Goal: Task Accomplishment & Management: Complete application form

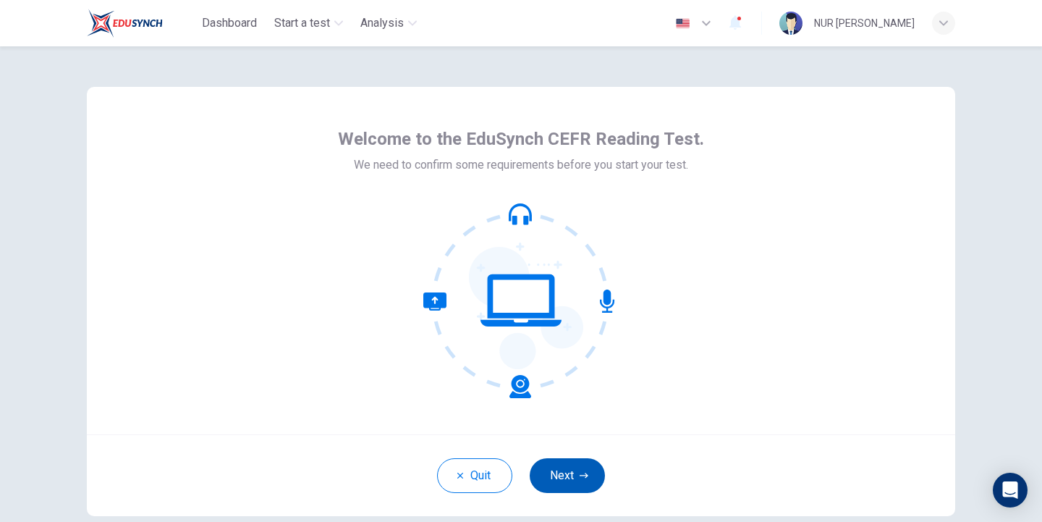
click at [549, 474] on button "Next" at bounding box center [567, 475] width 75 height 35
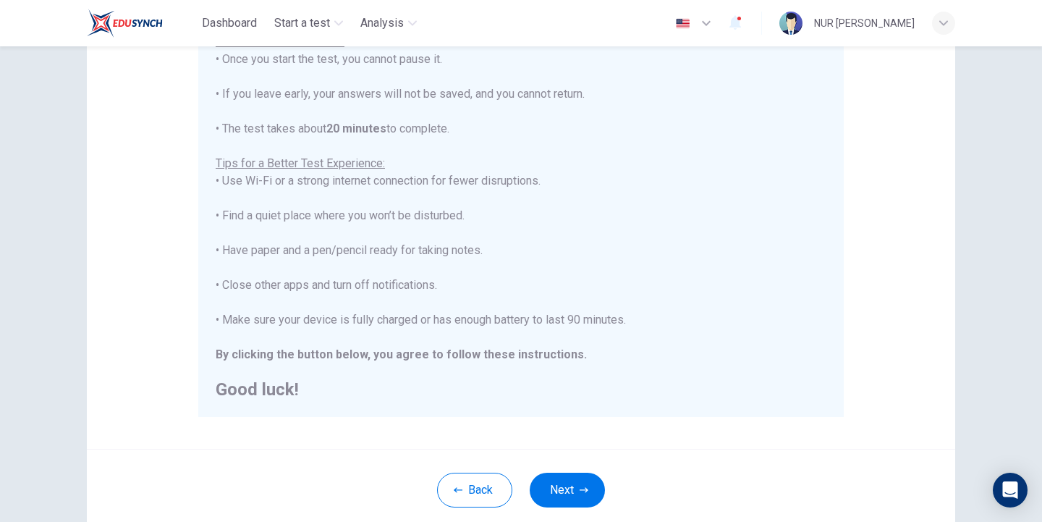
scroll to position [217, 0]
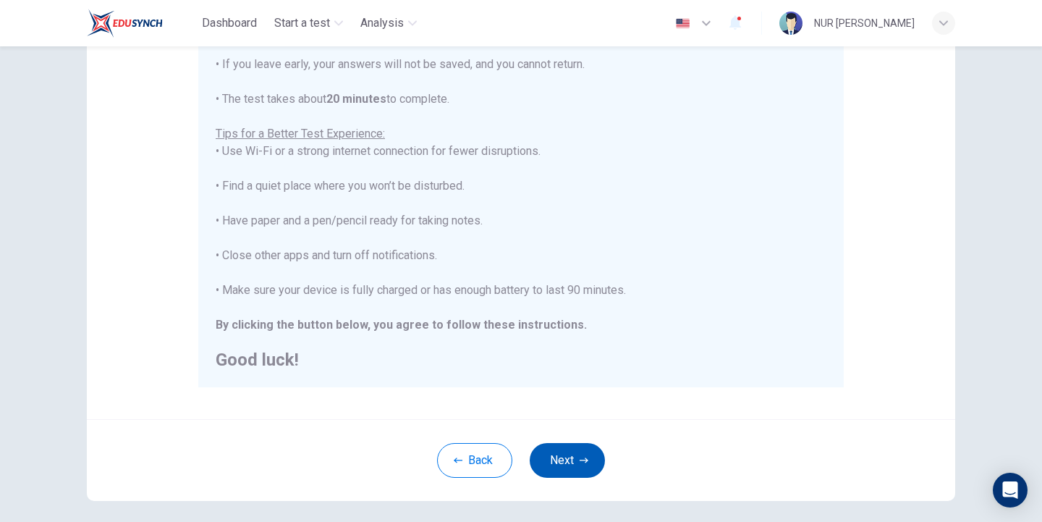
click at [570, 463] on button "Next" at bounding box center [567, 460] width 75 height 35
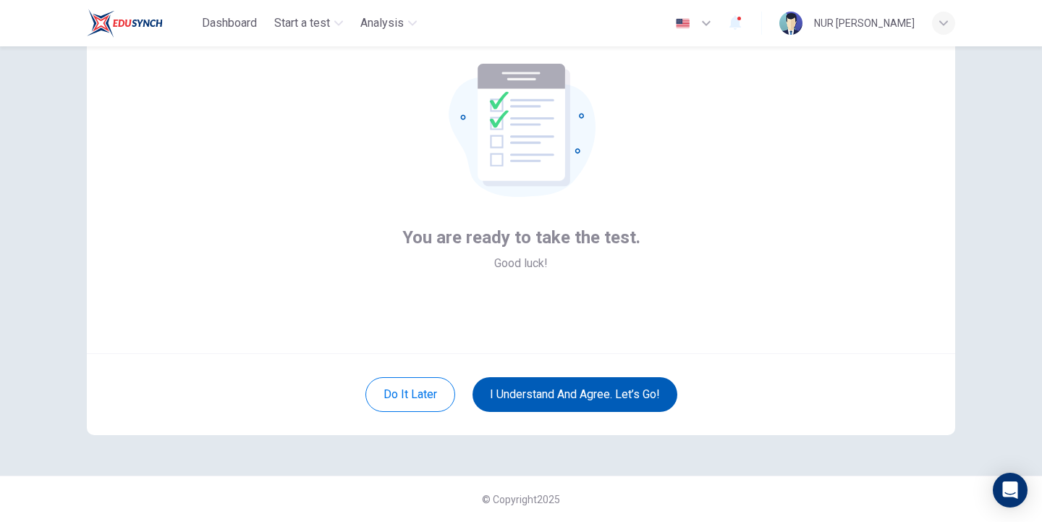
scroll to position [81, 0]
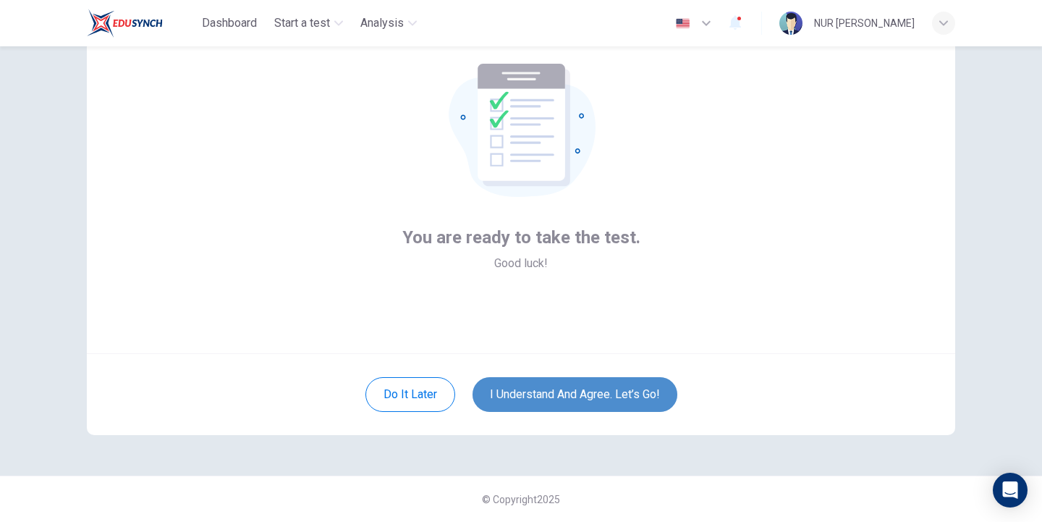
click at [611, 400] on button "I understand and agree. Let’s go!" at bounding box center [575, 394] width 205 height 35
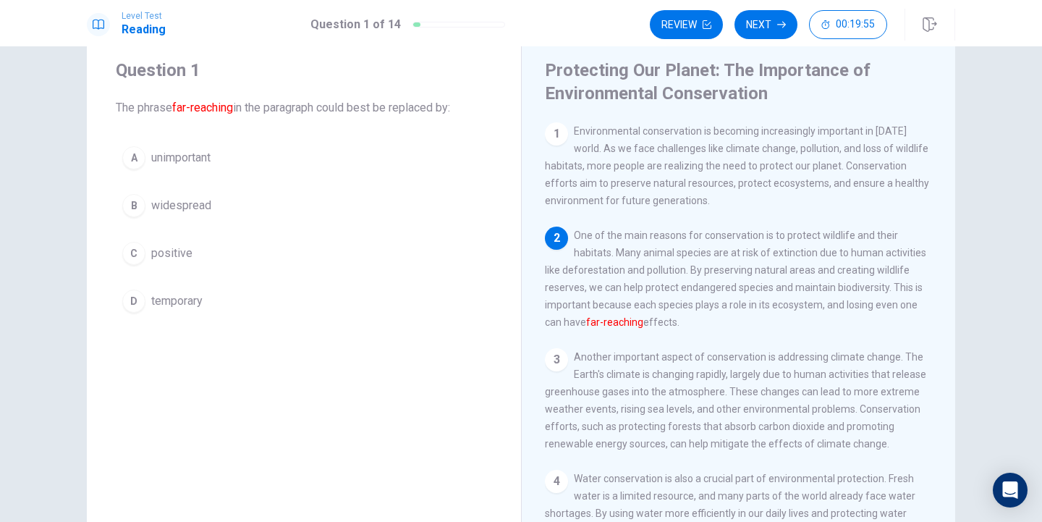
scroll to position [72, 0]
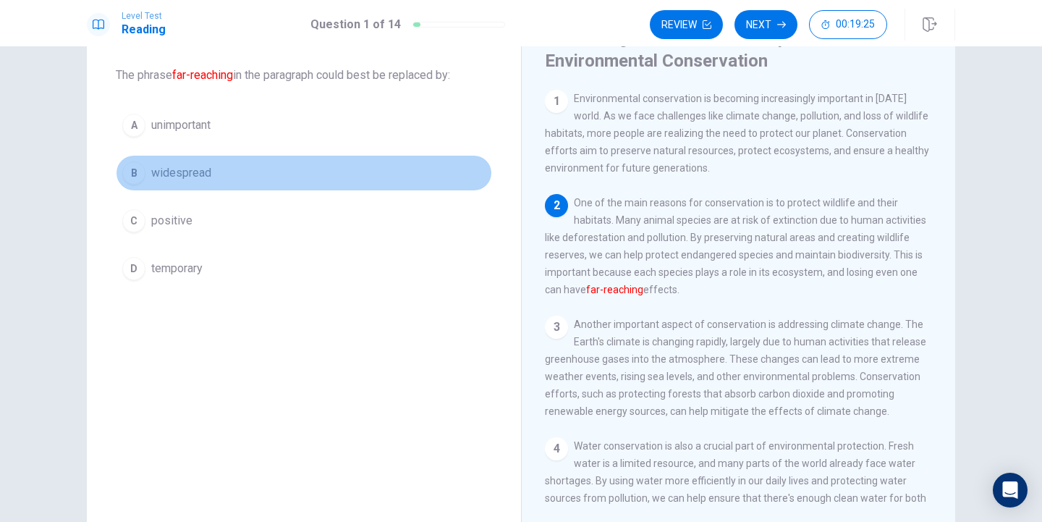
click at [189, 173] on span "widespread" at bounding box center [181, 172] width 60 height 17
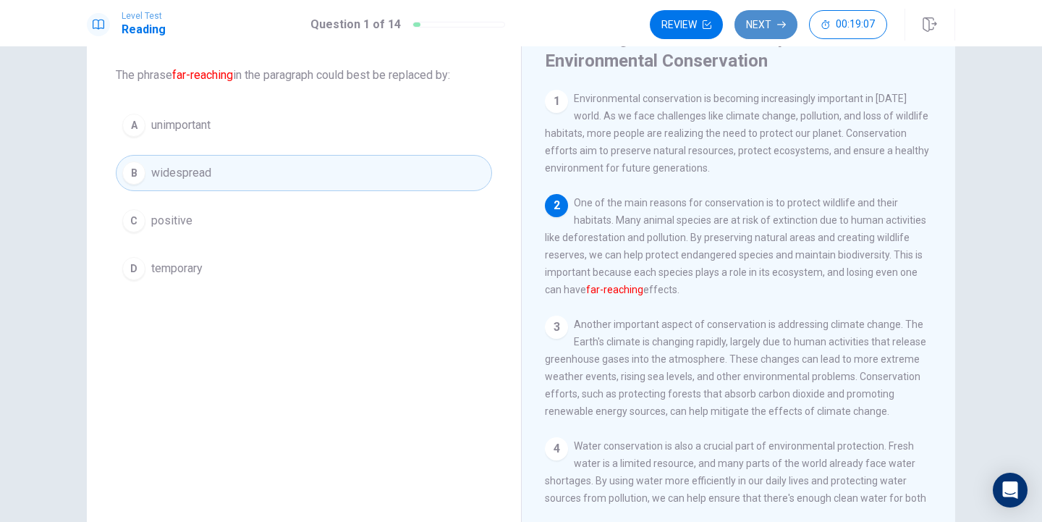
click at [763, 25] on button "Next" at bounding box center [766, 24] width 63 height 29
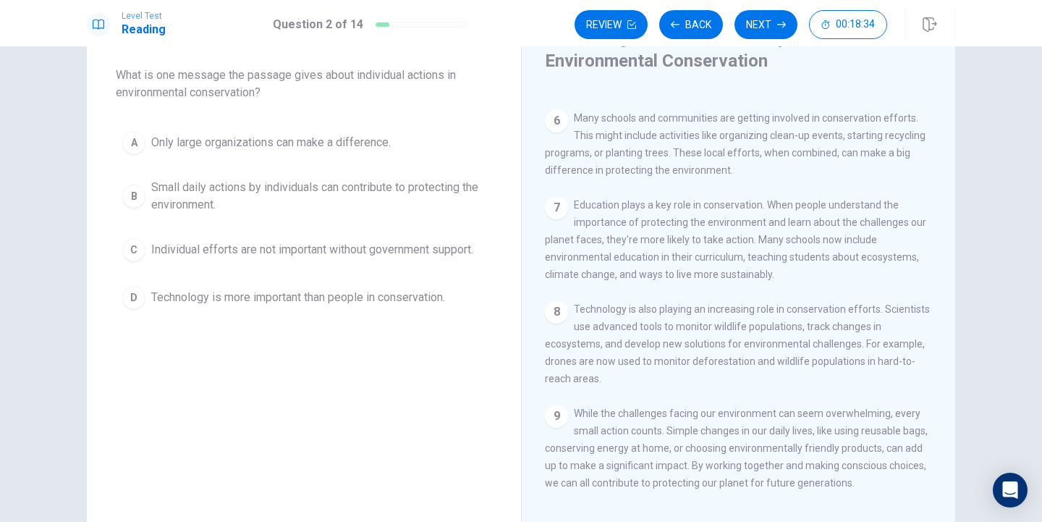
scroll to position [544, 0]
click at [154, 192] on span "Small daily actions by individuals can contribute to protecting the environment." at bounding box center [318, 196] width 334 height 35
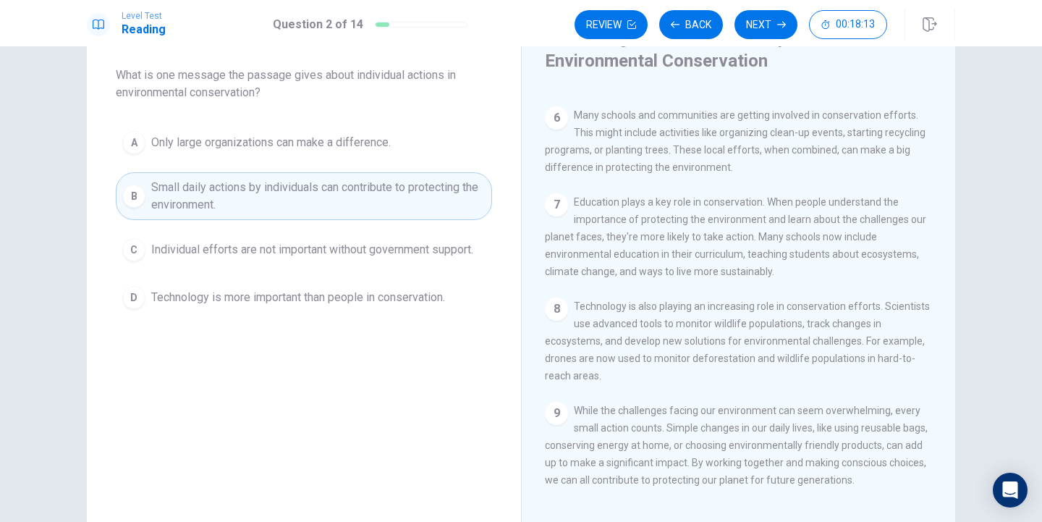
scroll to position [573, 0]
click at [764, 30] on button "Next" at bounding box center [766, 24] width 63 height 29
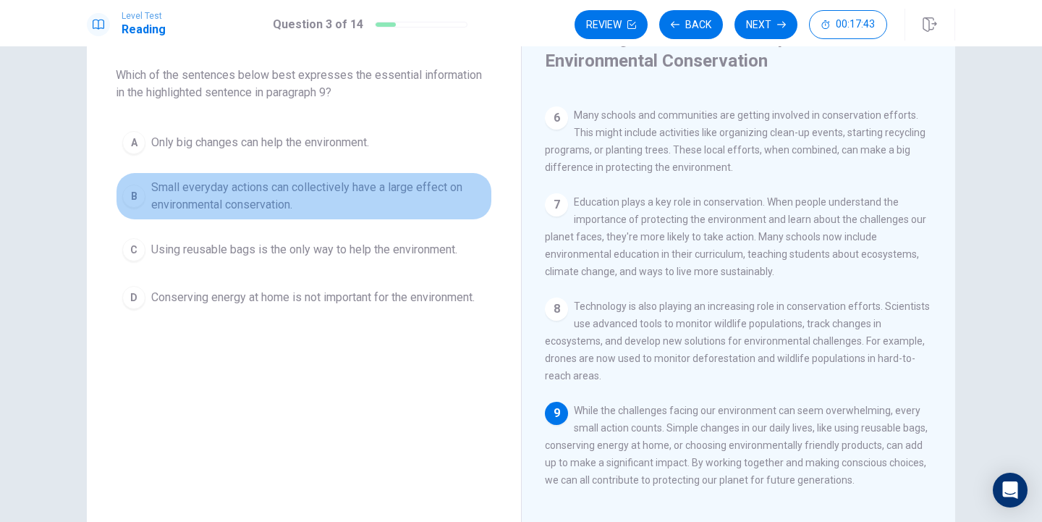
click at [271, 193] on span "Small everyday actions can collectively have a large effect on environmental co…" at bounding box center [318, 196] width 334 height 35
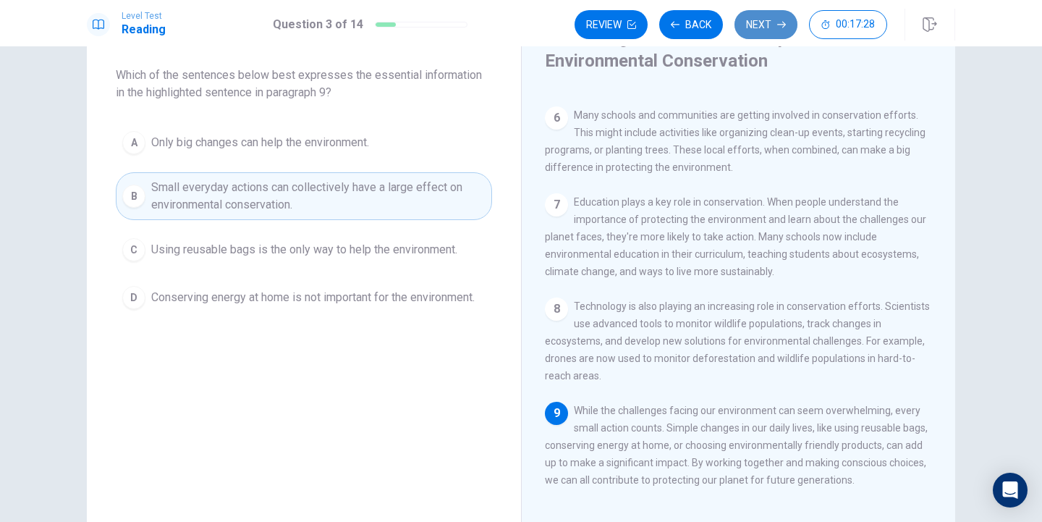
click at [770, 17] on button "Next" at bounding box center [766, 24] width 63 height 29
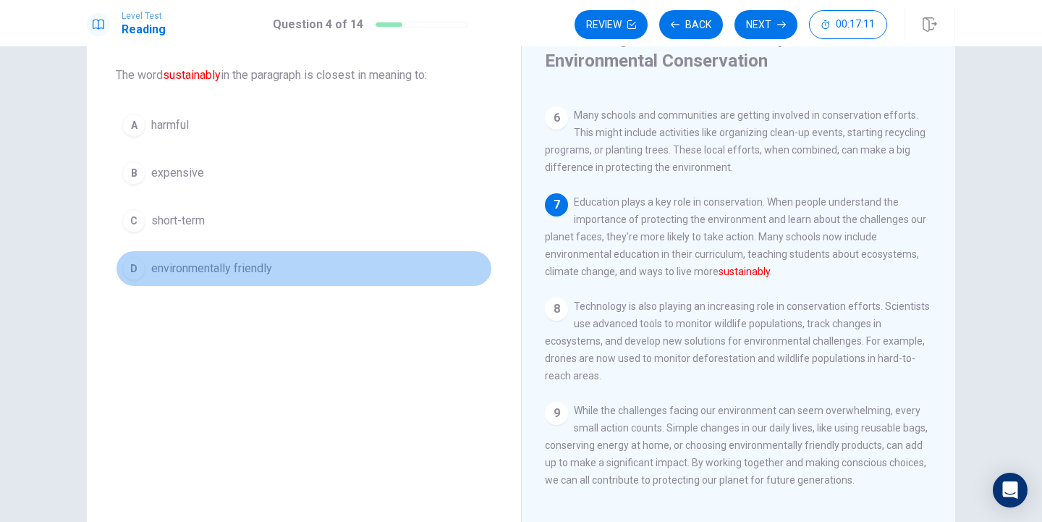
click at [198, 264] on span "environmentally friendly" at bounding box center [211, 268] width 121 height 17
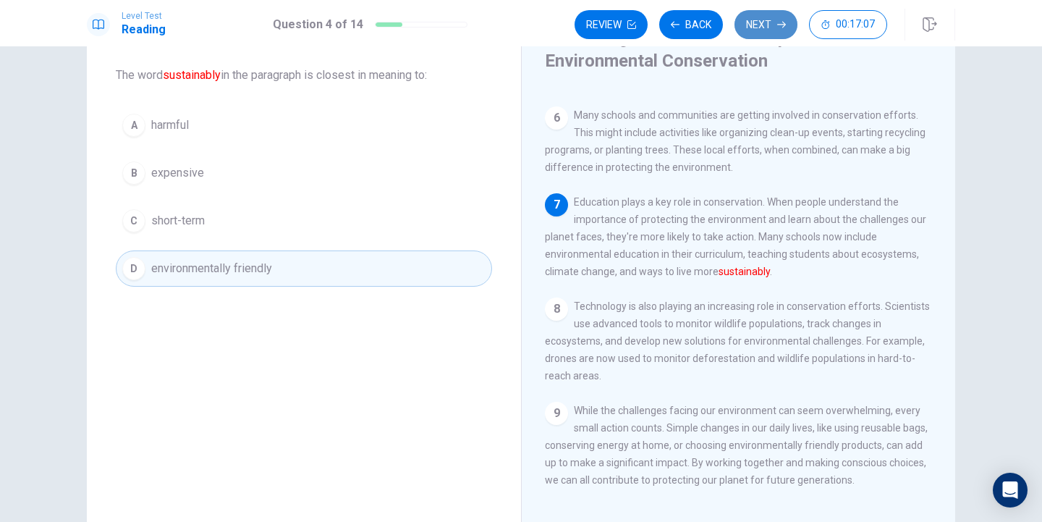
click at [771, 30] on button "Next" at bounding box center [766, 24] width 63 height 29
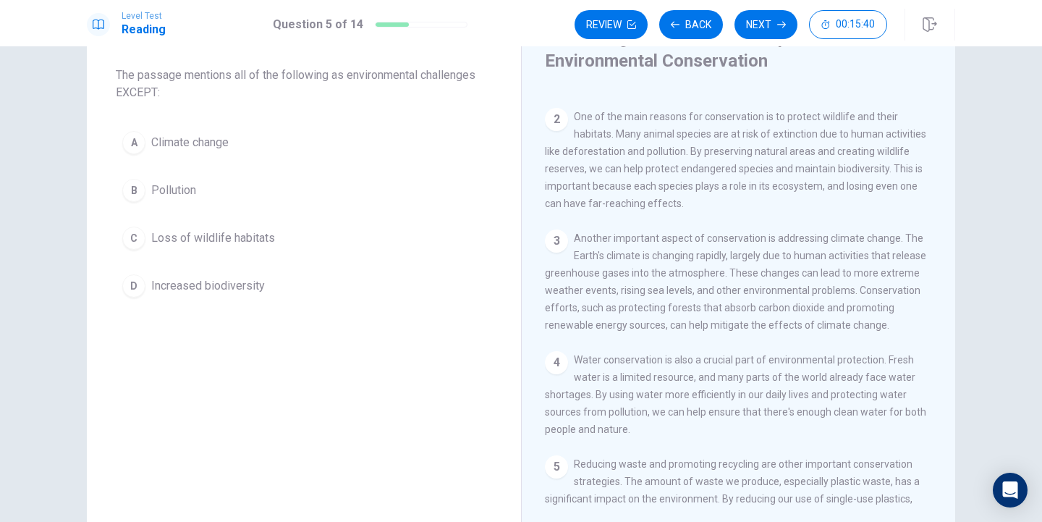
scroll to position [81, 0]
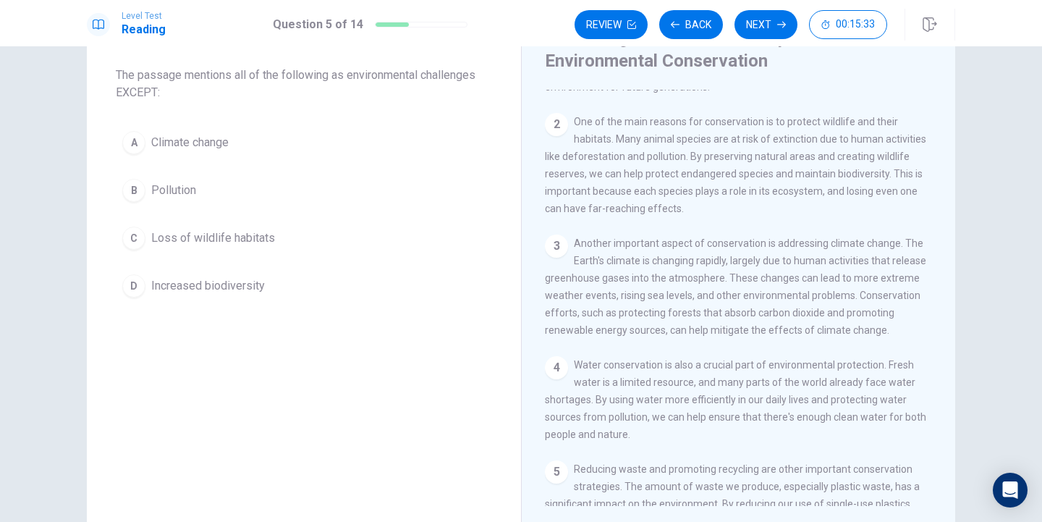
click at [198, 277] on button "D Increased biodiversity" at bounding box center [304, 286] width 376 height 36
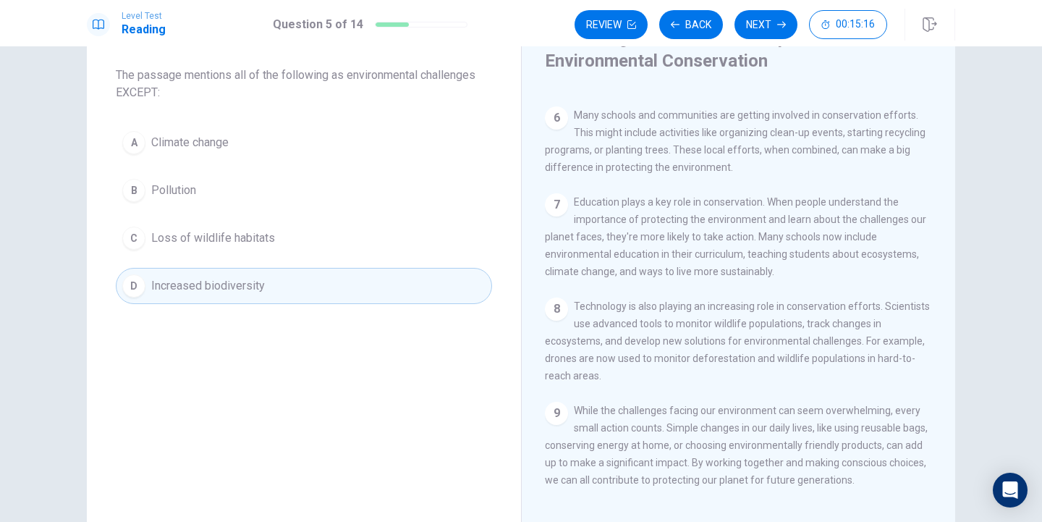
scroll to position [573, 0]
click at [750, 24] on button "Next" at bounding box center [766, 24] width 63 height 29
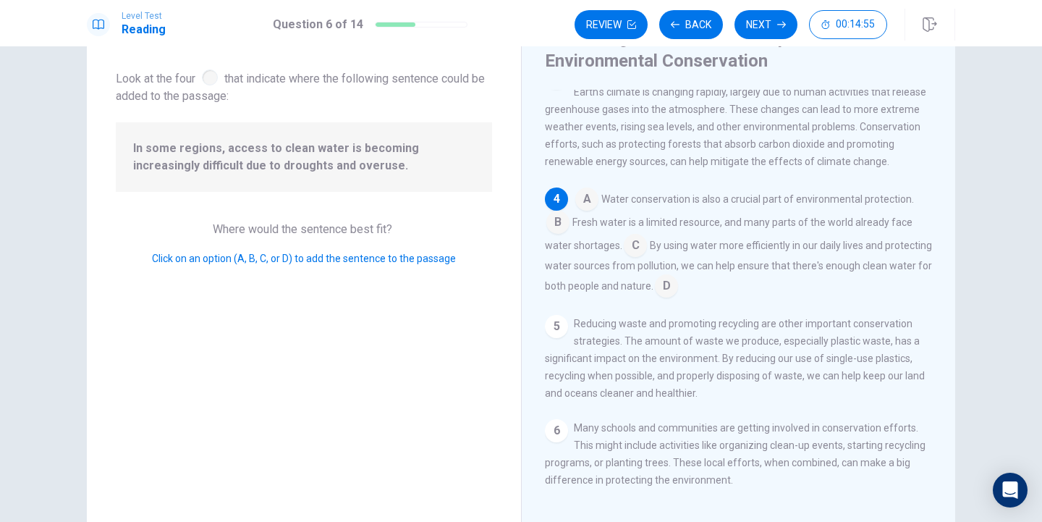
scroll to position [229, 0]
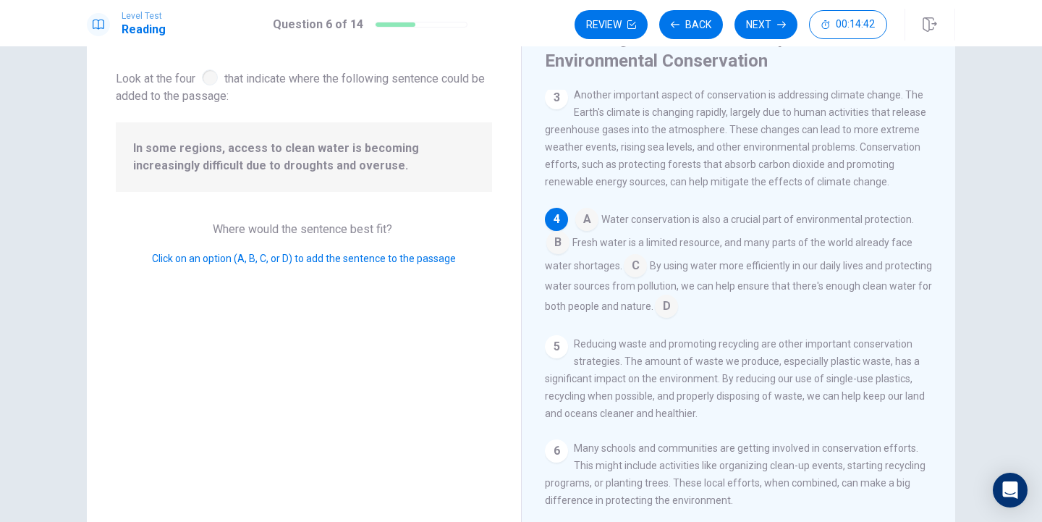
click at [552, 253] on input at bounding box center [558, 243] width 23 height 23
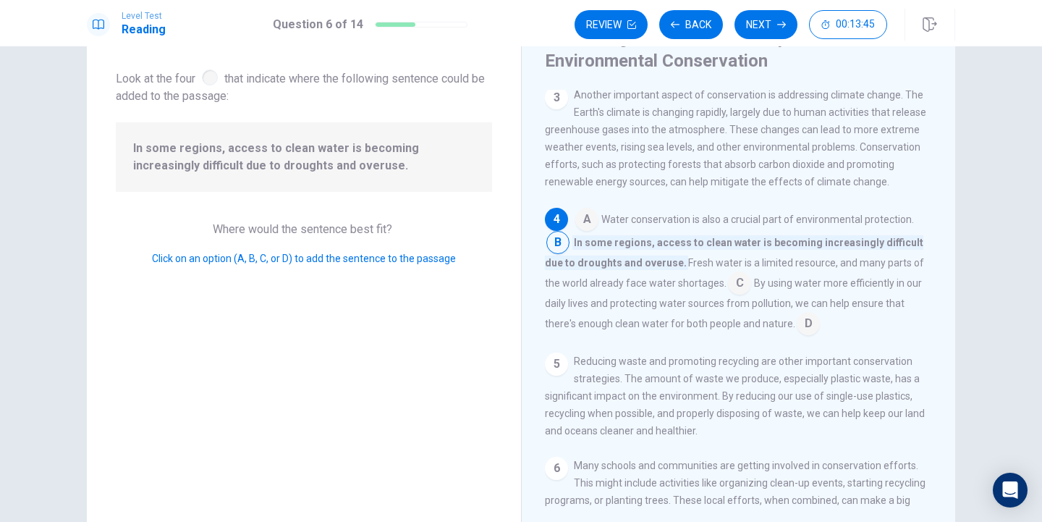
click at [728, 292] on input at bounding box center [739, 284] width 23 height 23
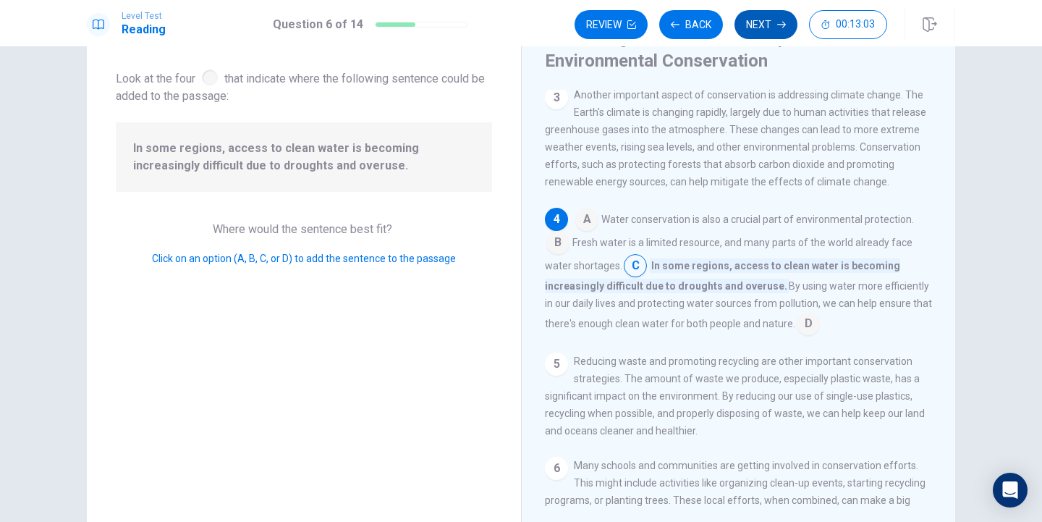
click at [777, 24] on button "Next" at bounding box center [766, 24] width 63 height 29
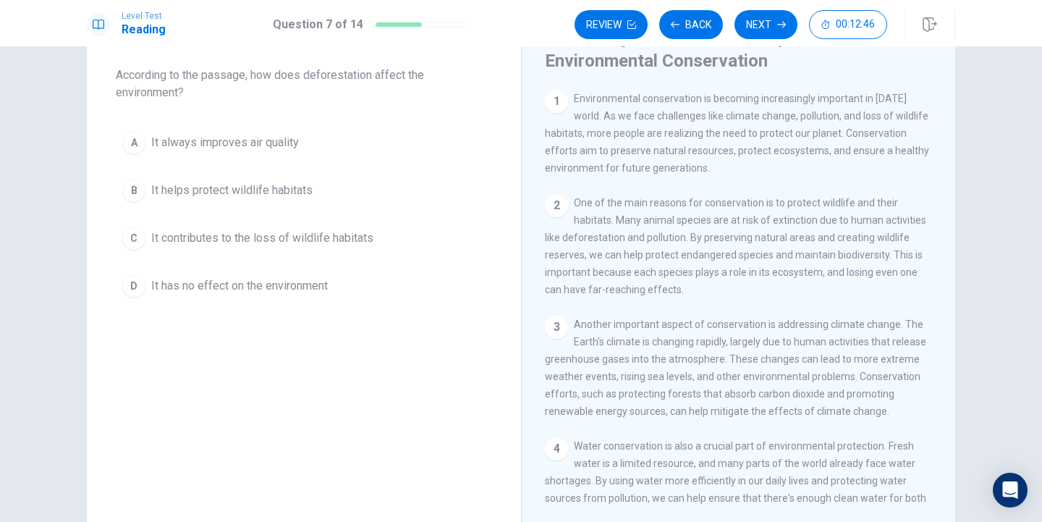
click at [166, 234] on span "It contributes to the loss of wildlife habitats" at bounding box center [262, 237] width 222 height 17
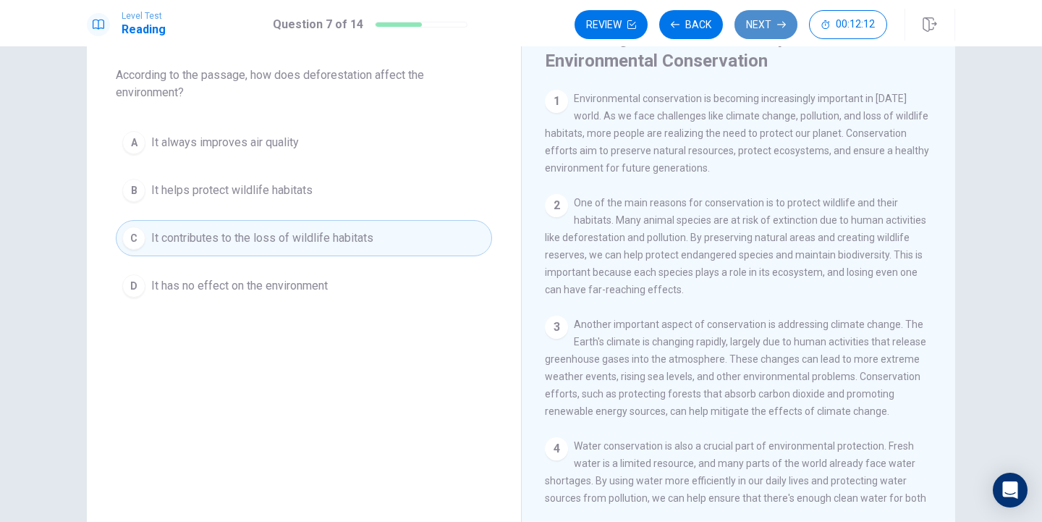
click at [775, 27] on button "Next" at bounding box center [766, 24] width 63 height 29
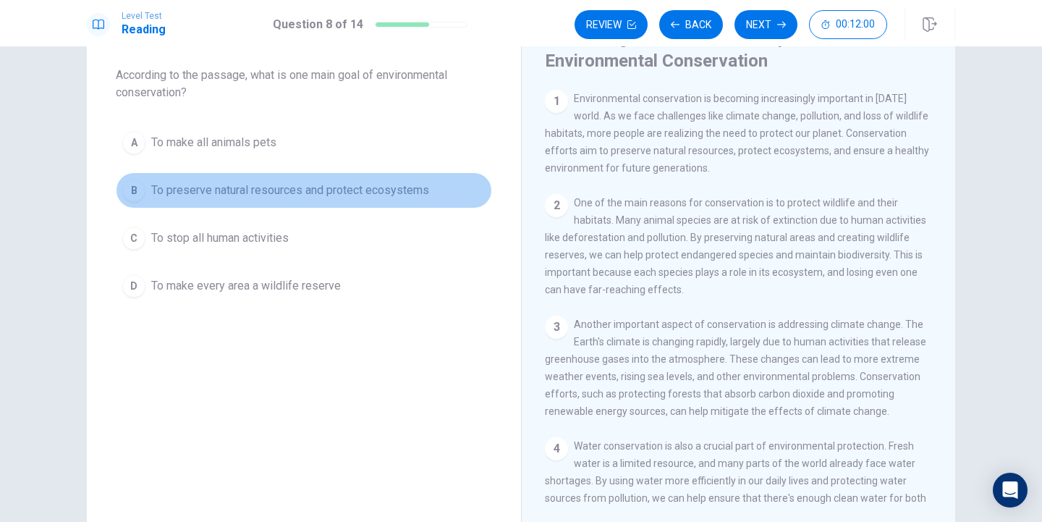
click at [236, 187] on span "To preserve natural resources and protect ecosystems" at bounding box center [290, 190] width 278 height 17
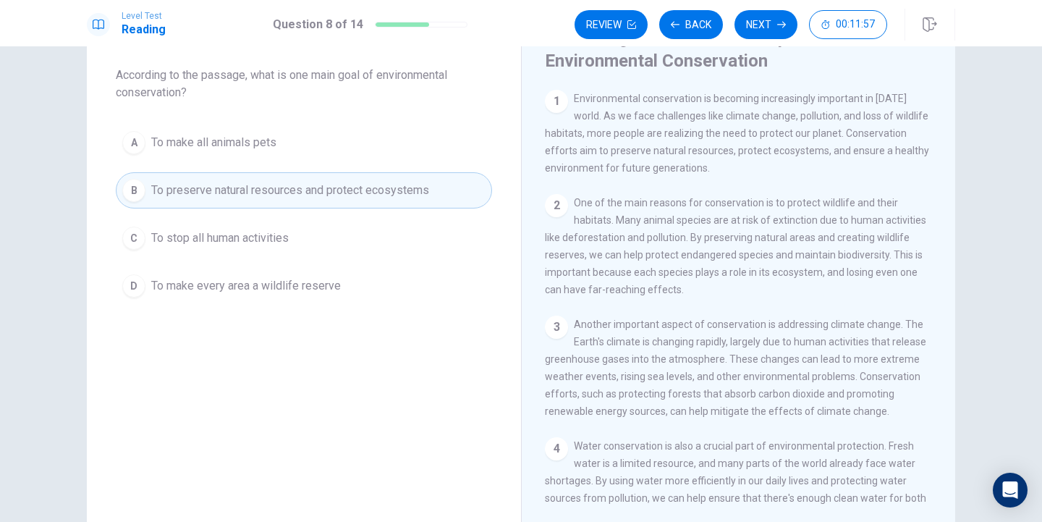
drag, startPoint x: 948, startPoint y: 174, endPoint x: 944, endPoint y: 196, distance: 22.9
click at [944, 196] on div "Protecting Our Planet: The Importance of Environmental Conservation 1 Environme…" at bounding box center [738, 266] width 434 height 526
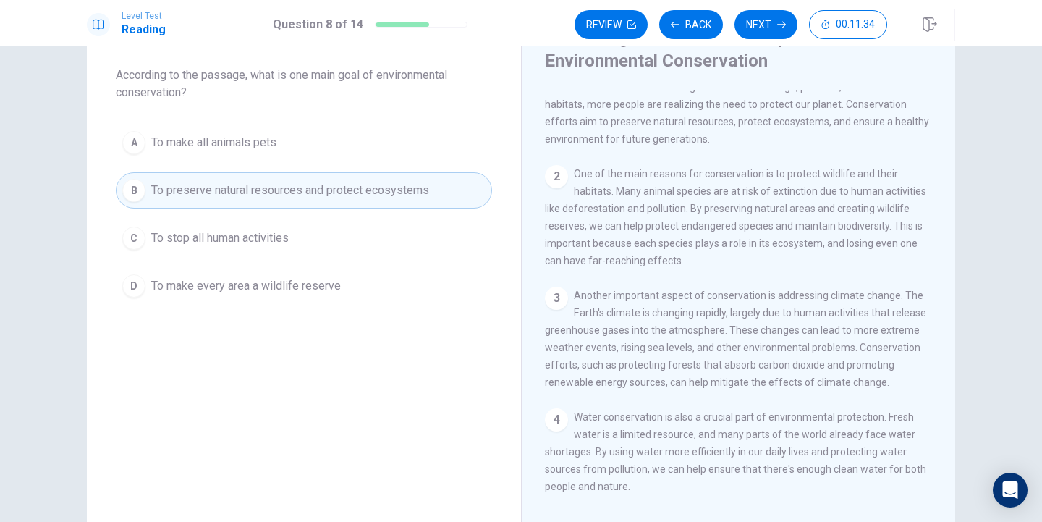
scroll to position [0, 0]
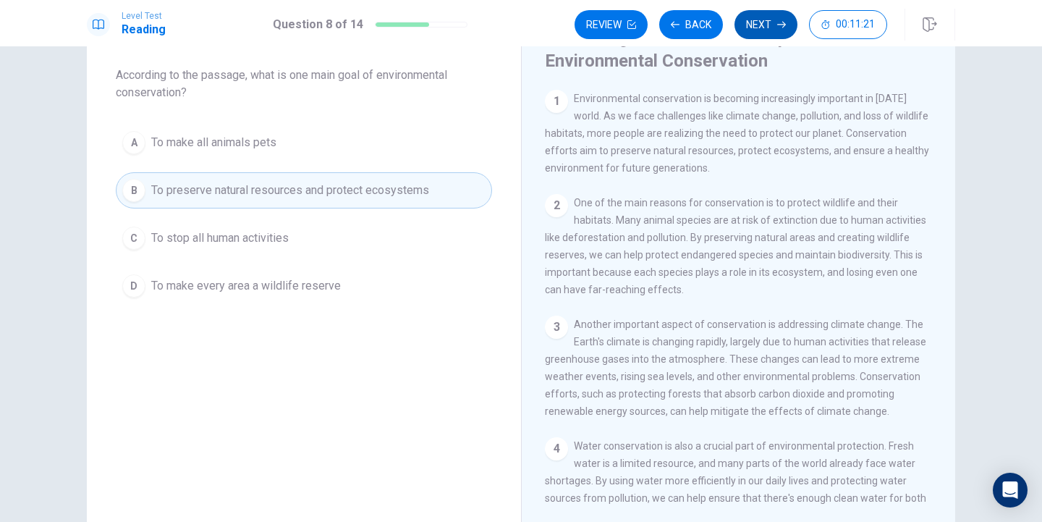
click at [753, 18] on button "Next" at bounding box center [766, 24] width 63 height 29
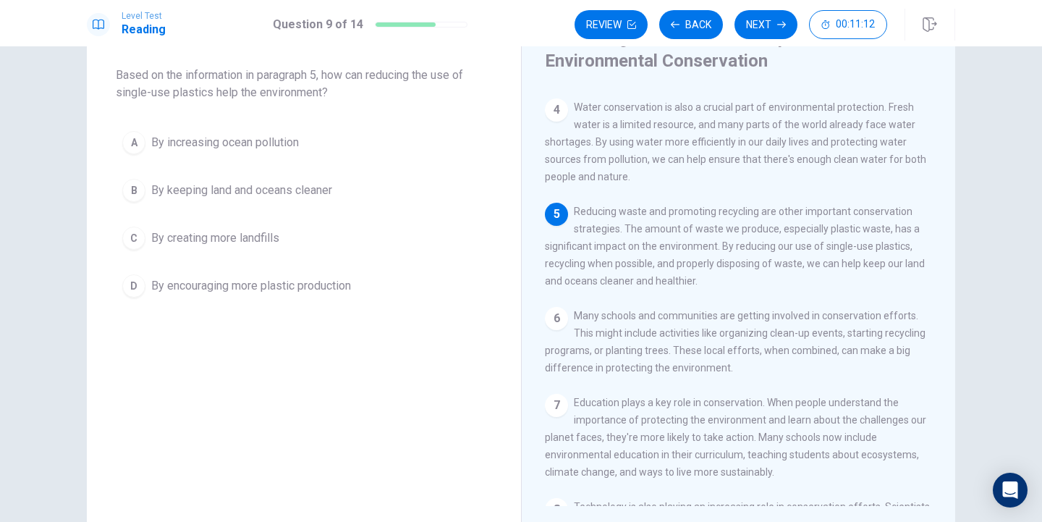
scroll to position [351, 0]
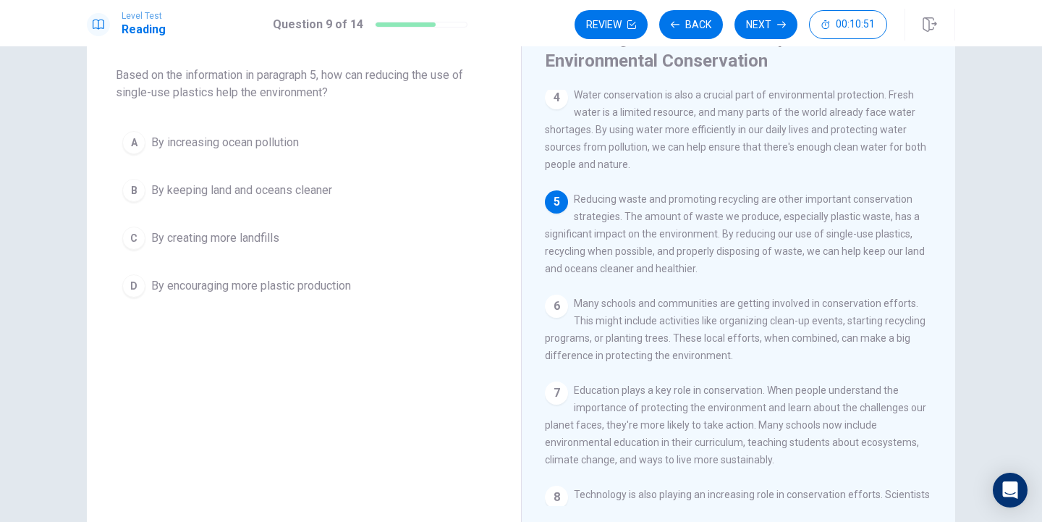
click at [270, 188] on span "By keeping land and oceans cleaner" at bounding box center [241, 190] width 181 height 17
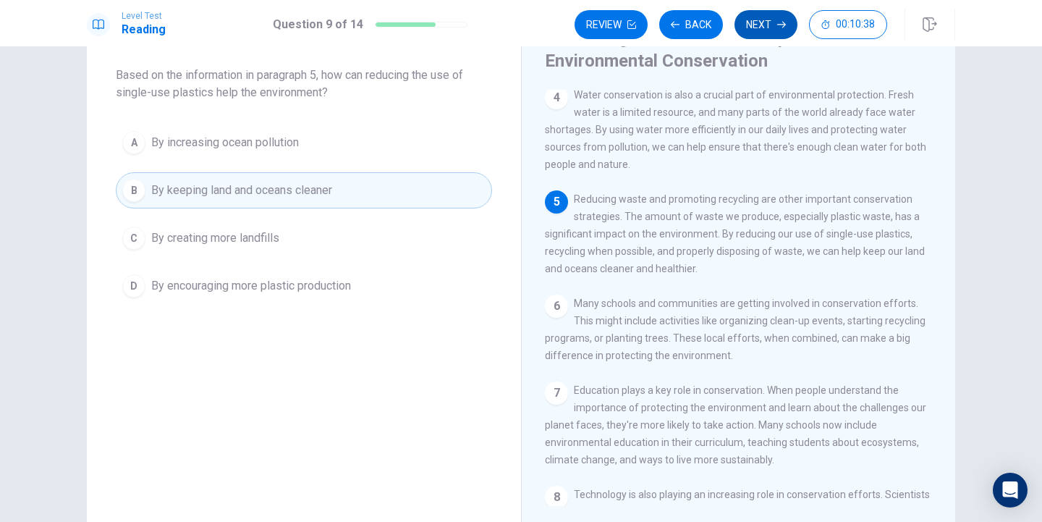
click at [761, 23] on button "Next" at bounding box center [766, 24] width 63 height 29
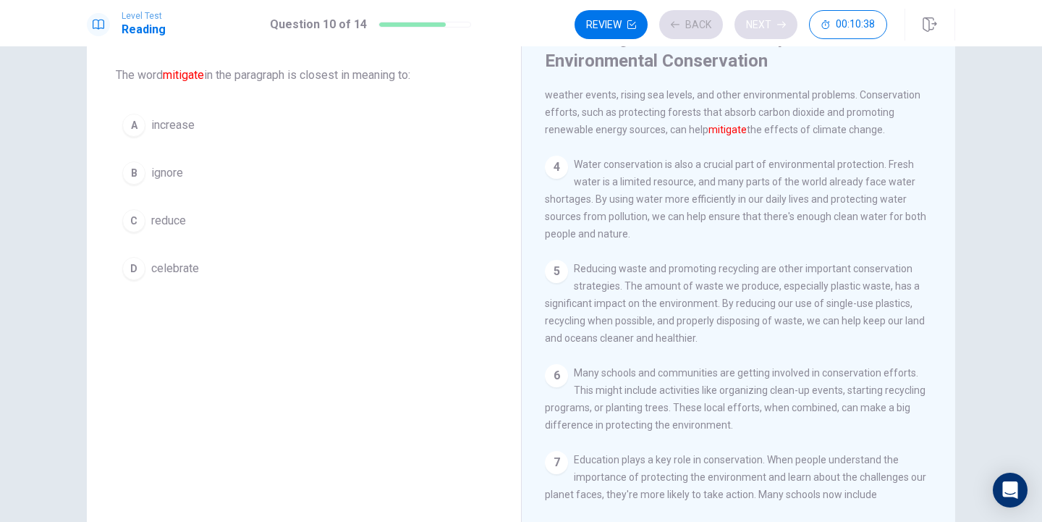
scroll to position [234, 0]
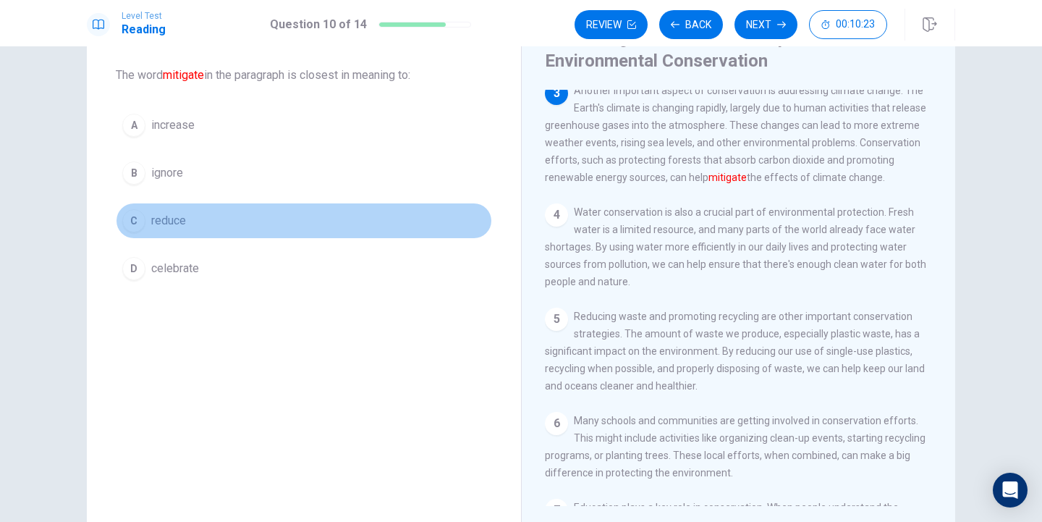
click at [172, 215] on span "reduce" at bounding box center [168, 220] width 35 height 17
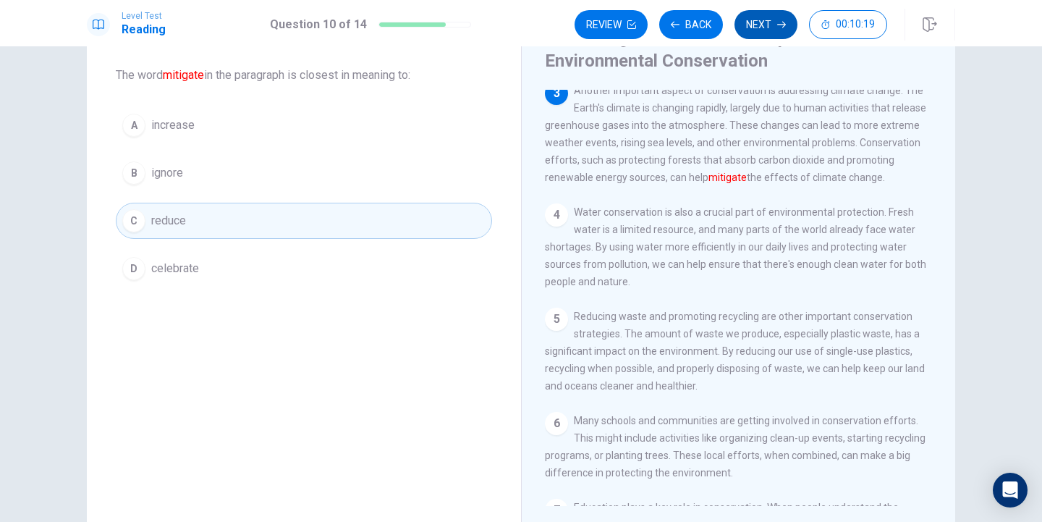
click at [769, 20] on button "Next" at bounding box center [766, 24] width 63 height 29
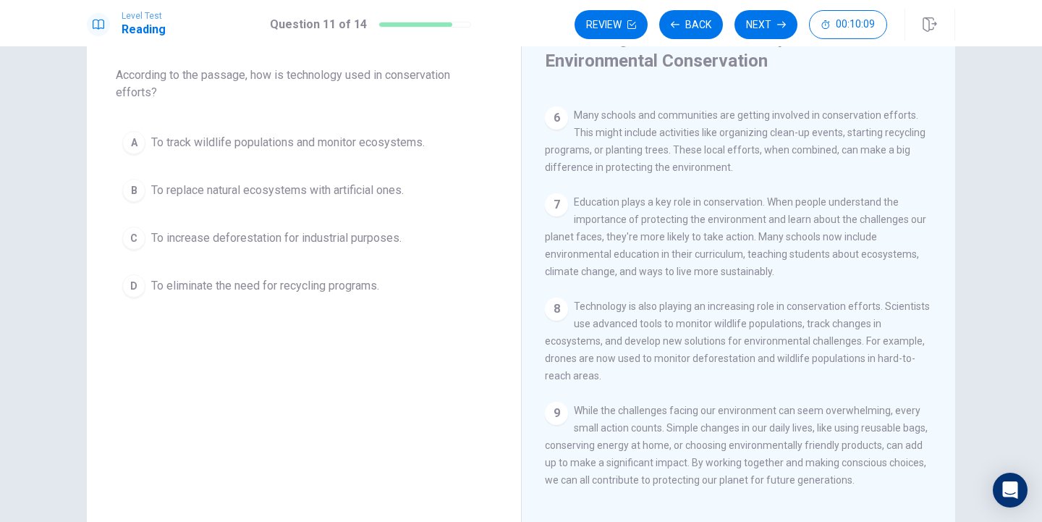
scroll to position [573, 0]
click at [289, 147] on span "To track wildlife populations and monitor ecosystems." at bounding box center [288, 142] width 274 height 17
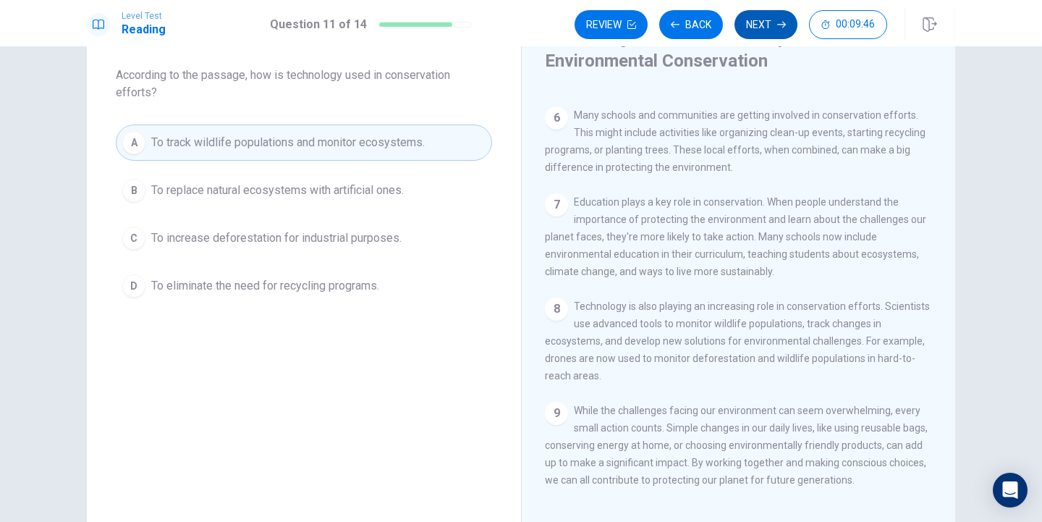
click at [756, 32] on button "Next" at bounding box center [766, 24] width 63 height 29
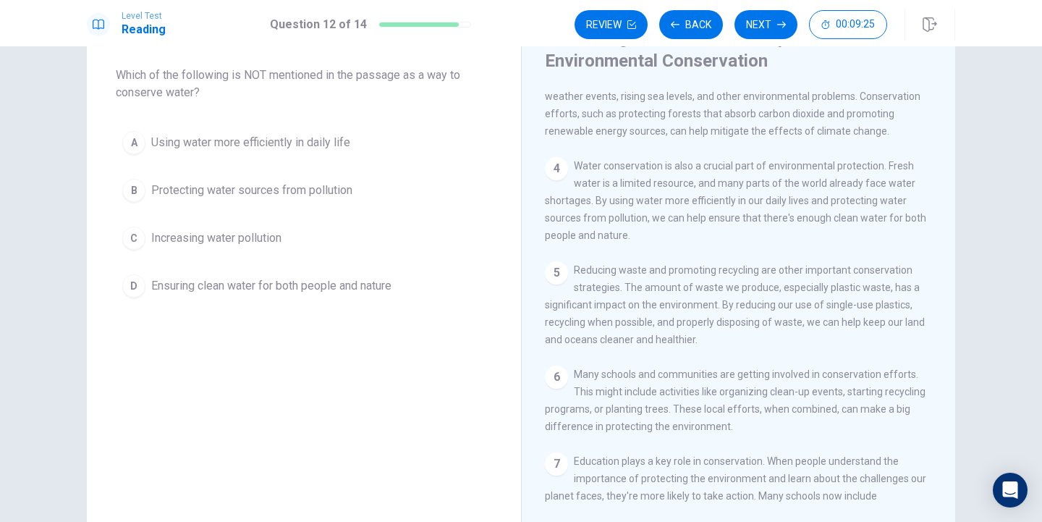
scroll to position [271, 0]
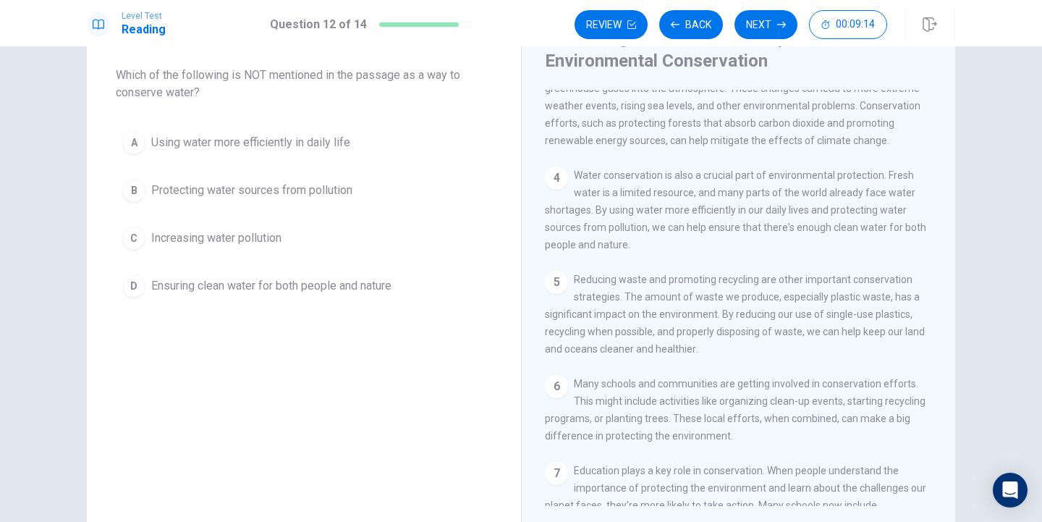
click at [224, 235] on span "Increasing water pollution" at bounding box center [216, 237] width 130 height 17
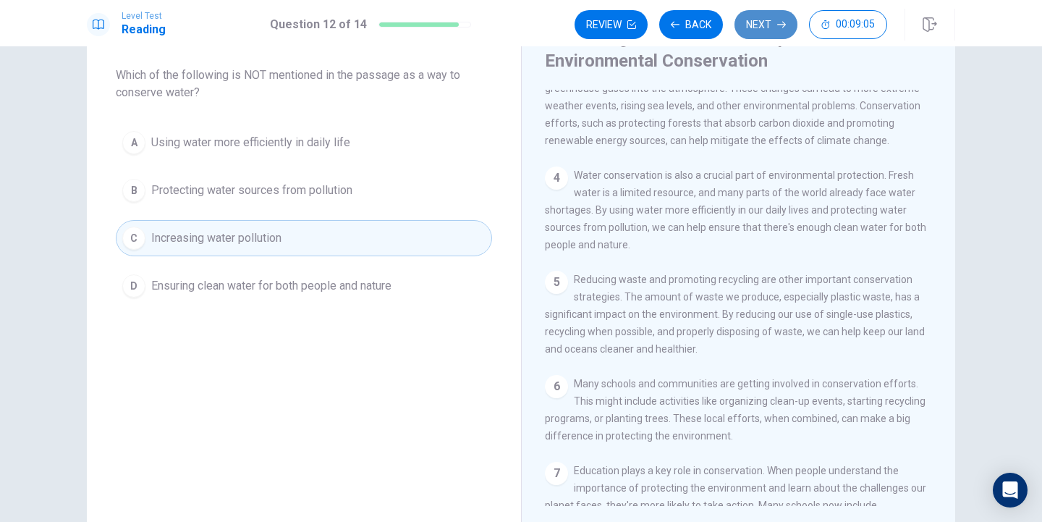
click at [762, 22] on button "Next" at bounding box center [766, 24] width 63 height 29
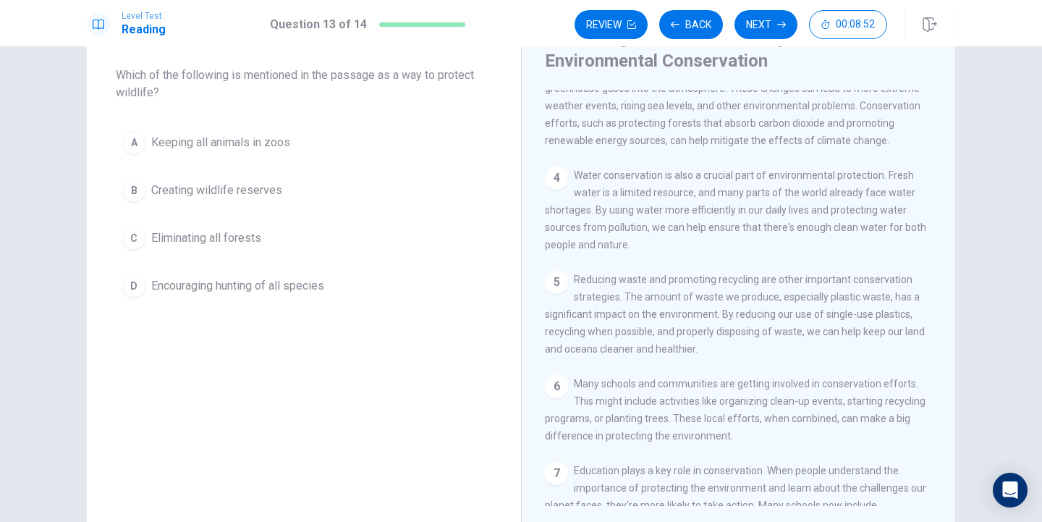
click at [229, 187] on span "Creating wildlife reserves" at bounding box center [216, 190] width 131 height 17
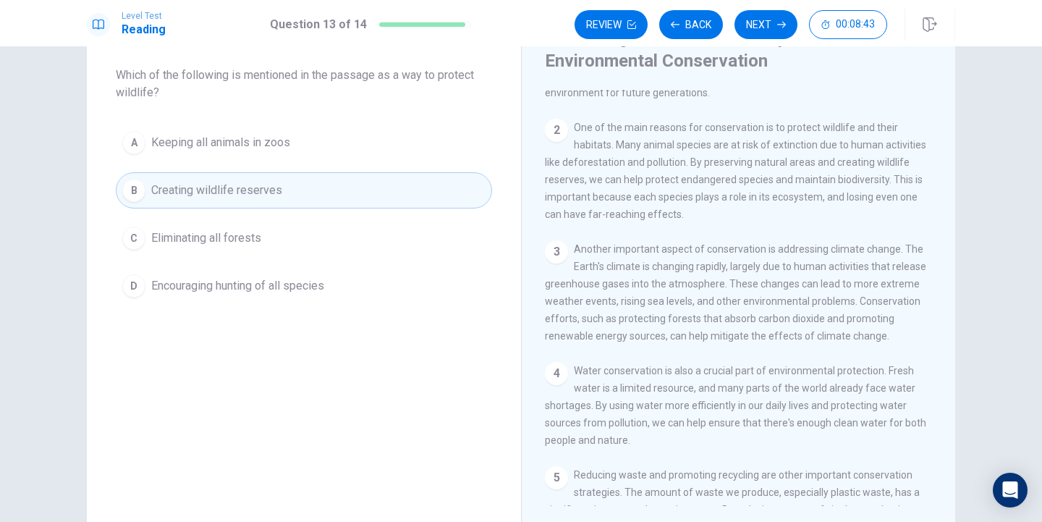
scroll to position [77, 0]
click at [775, 27] on button "Next" at bounding box center [766, 24] width 63 height 29
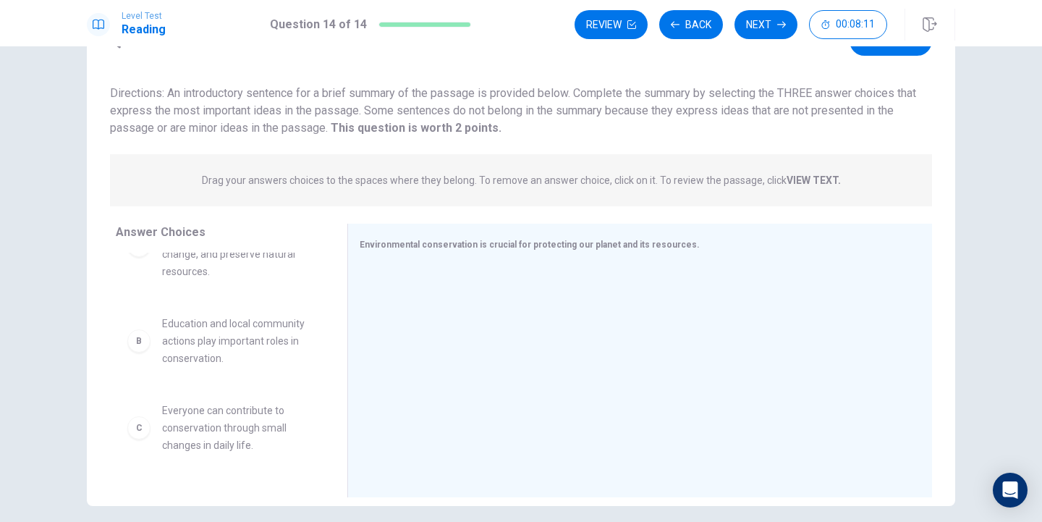
scroll to position [54, 0]
drag, startPoint x: 203, startPoint y: 439, endPoint x: 486, endPoint y: 304, distance: 313.8
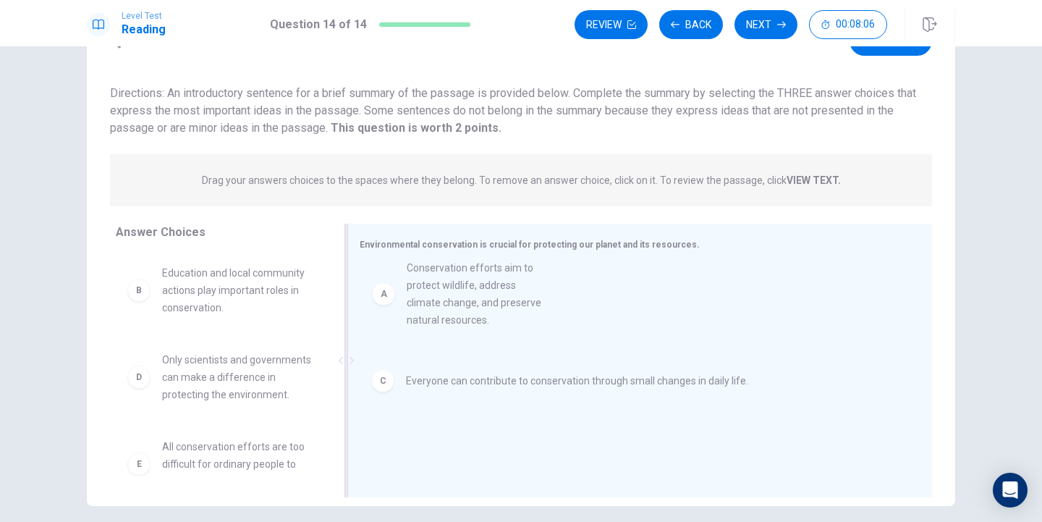
drag, startPoint x: 219, startPoint y: 304, endPoint x: 481, endPoint y: 307, distance: 262.1
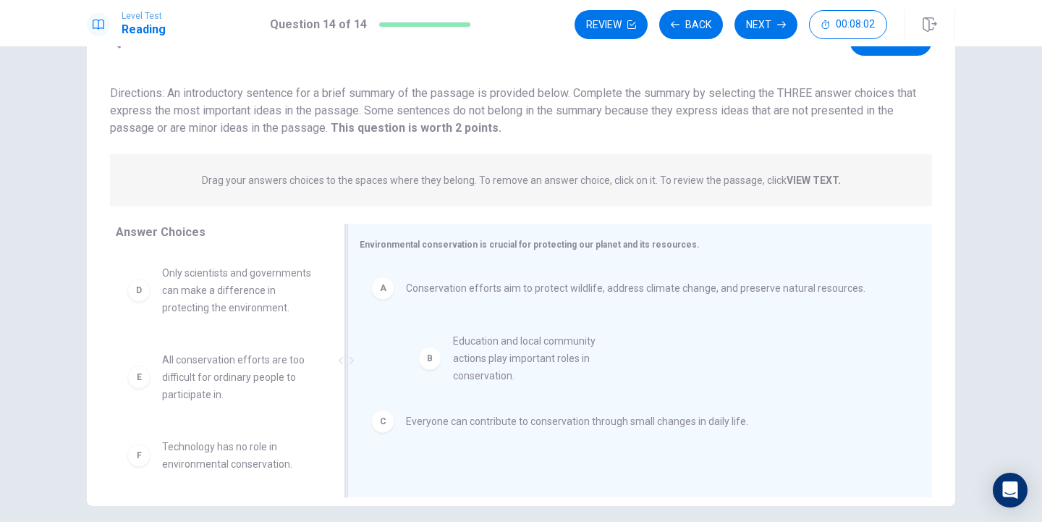
drag, startPoint x: 216, startPoint y: 305, endPoint x: 517, endPoint y: 374, distance: 308.0
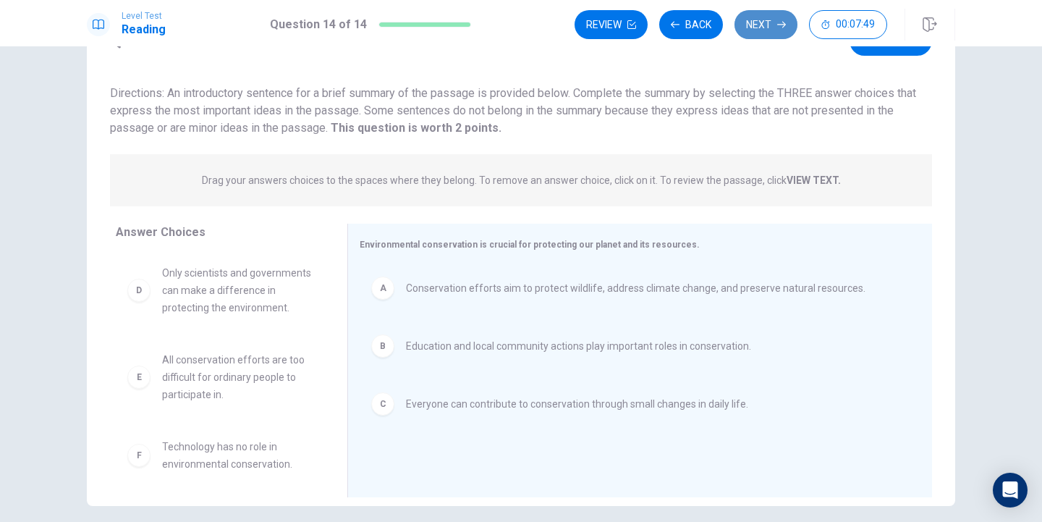
click at [749, 16] on button "Next" at bounding box center [766, 24] width 63 height 29
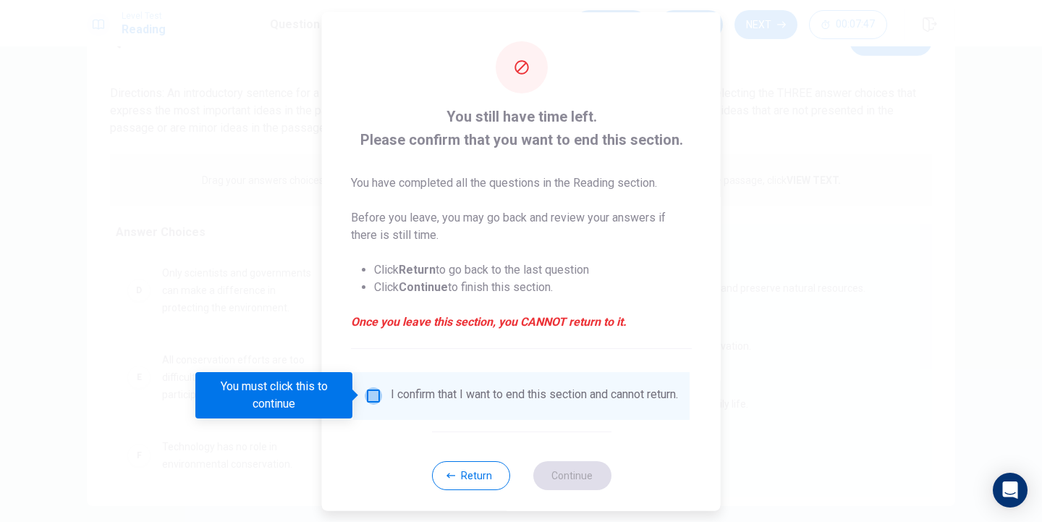
click at [374, 393] on input "You must click this to continue" at bounding box center [373, 395] width 17 height 17
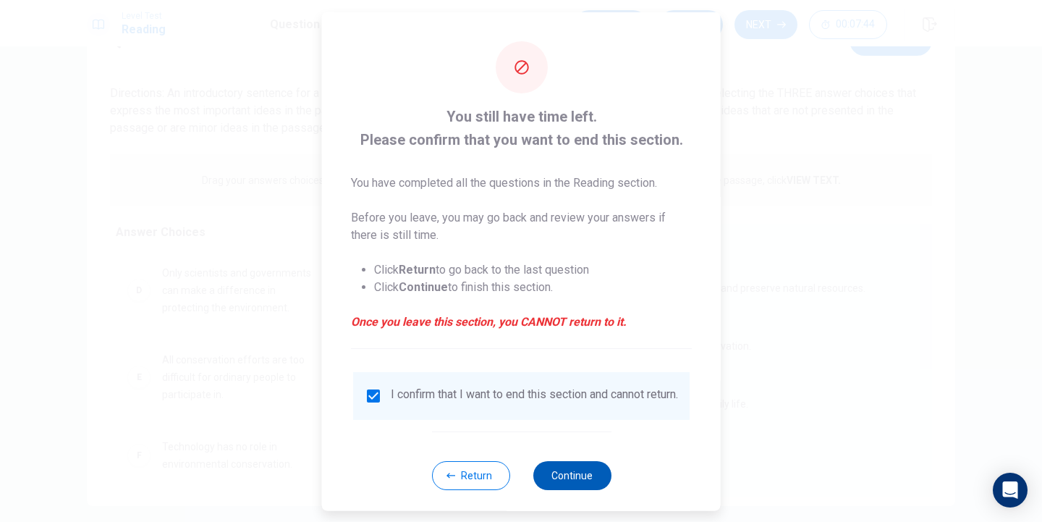
click at [557, 484] on button "Continue" at bounding box center [572, 474] width 78 height 29
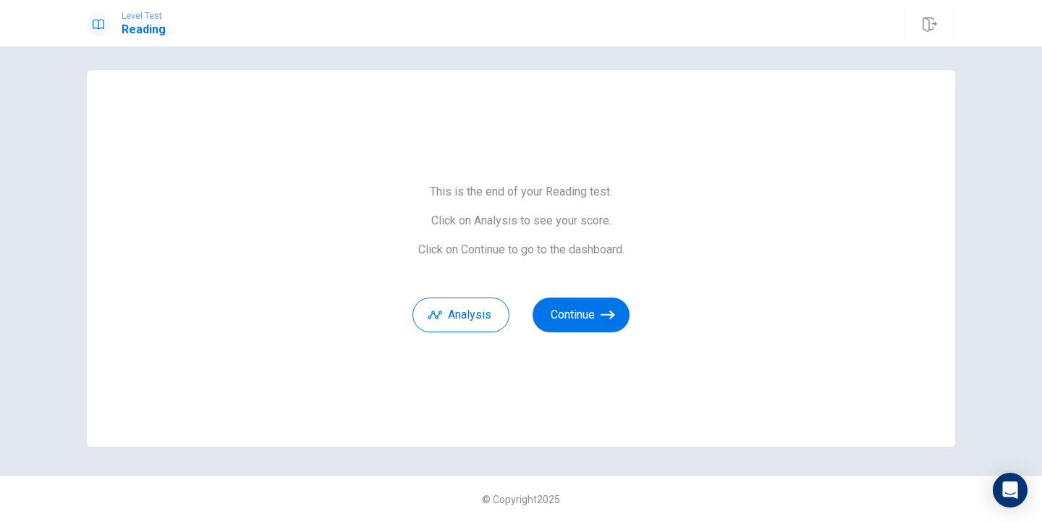
scroll to position [5, 0]
click at [479, 315] on button "Analysis" at bounding box center [461, 315] width 97 height 35
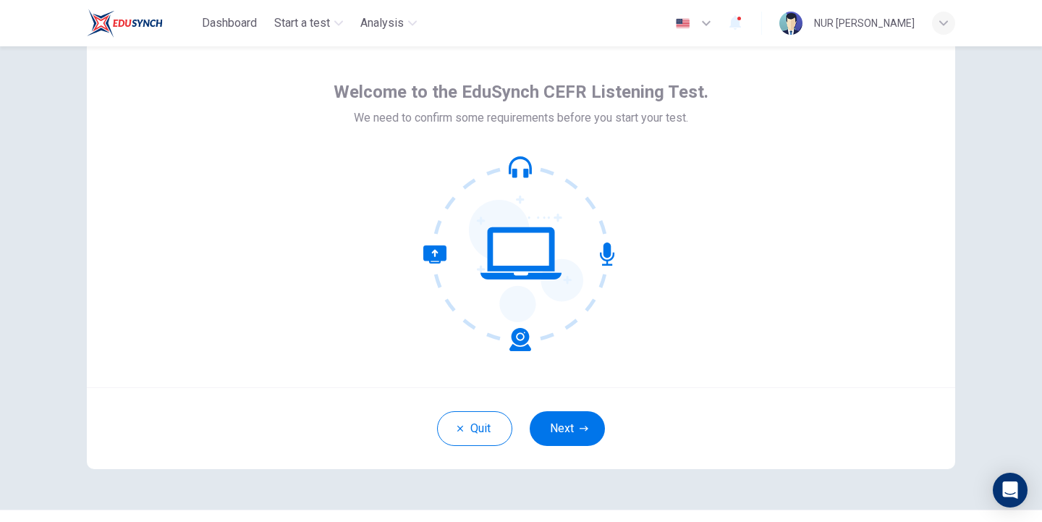
scroll to position [72, 0]
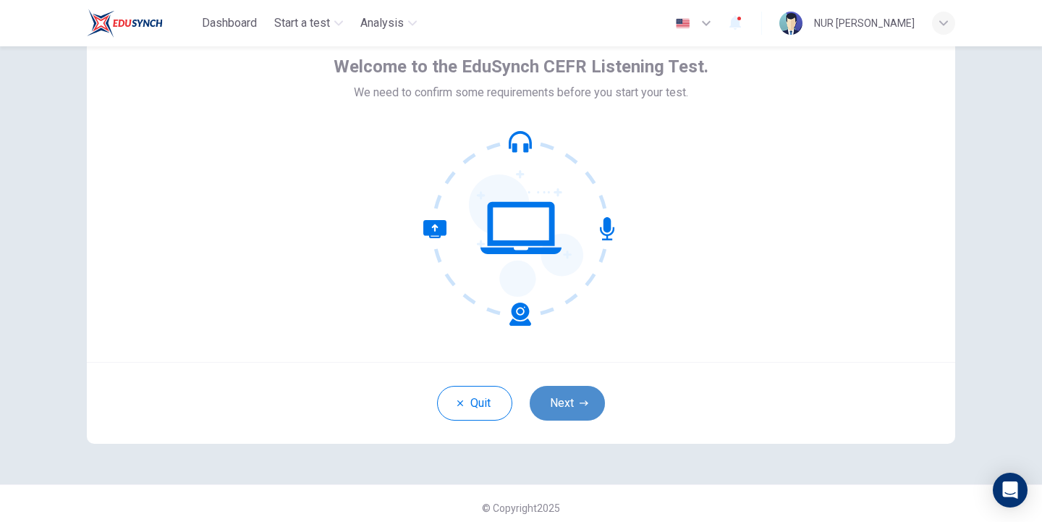
click at [560, 398] on button "Next" at bounding box center [567, 403] width 75 height 35
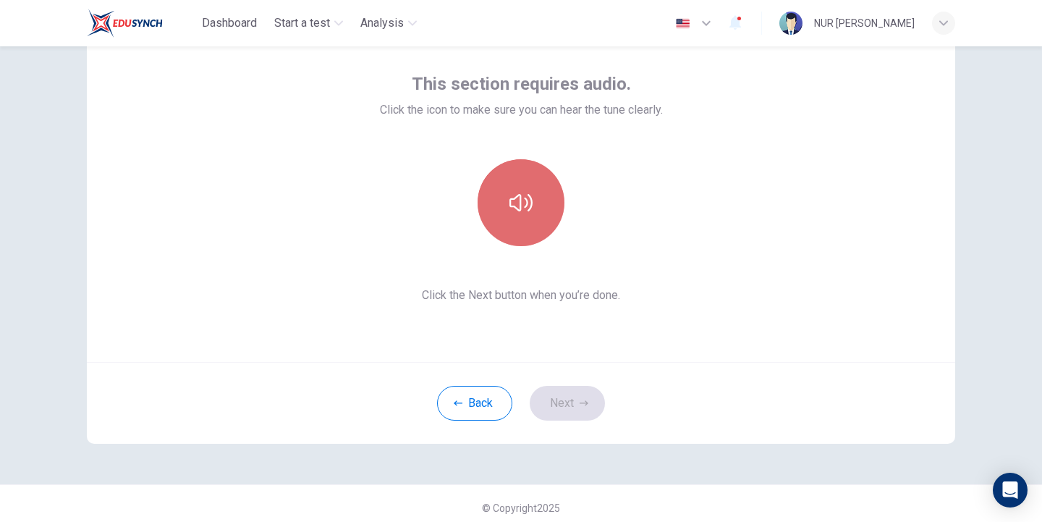
click at [541, 216] on button "button" at bounding box center [521, 202] width 87 height 87
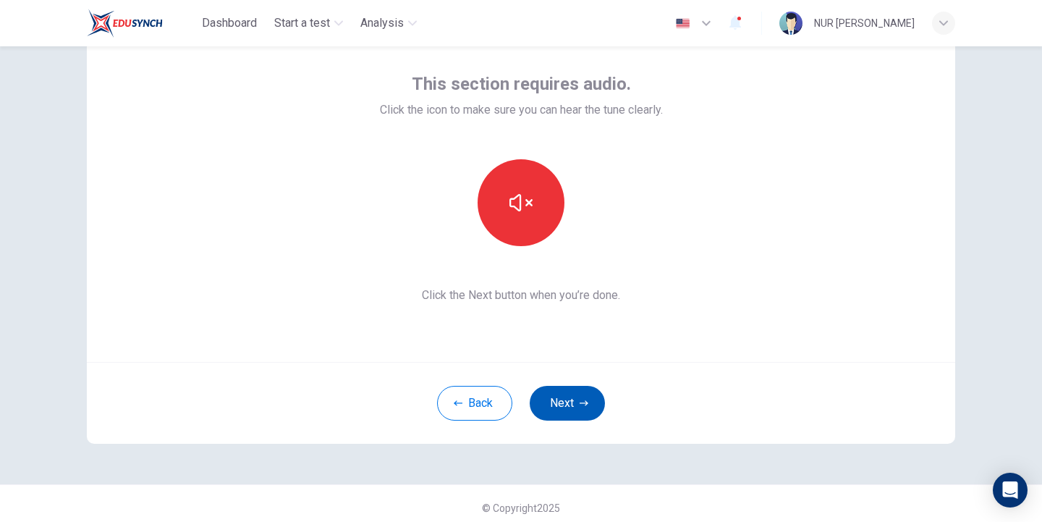
click at [567, 410] on button "Next" at bounding box center [567, 403] width 75 height 35
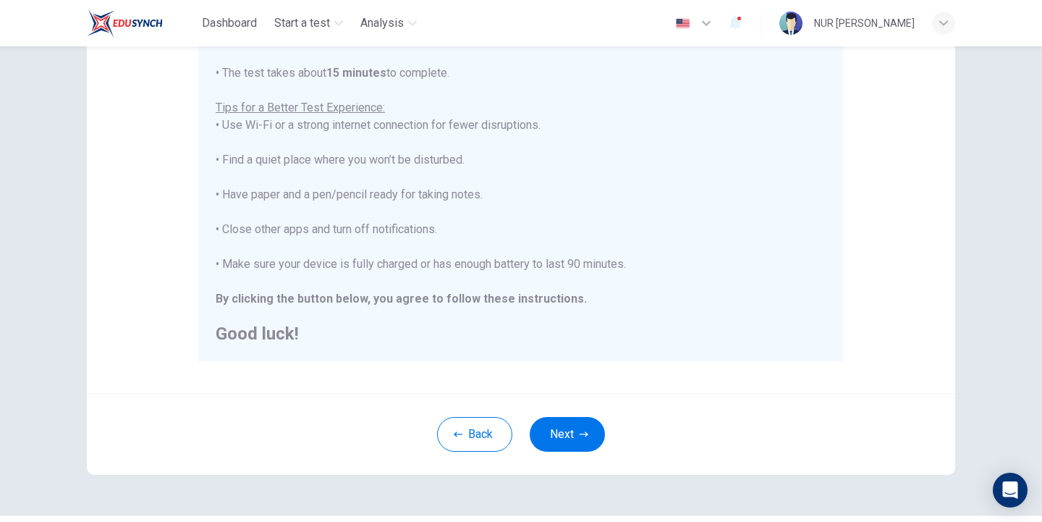
scroll to position [283, 0]
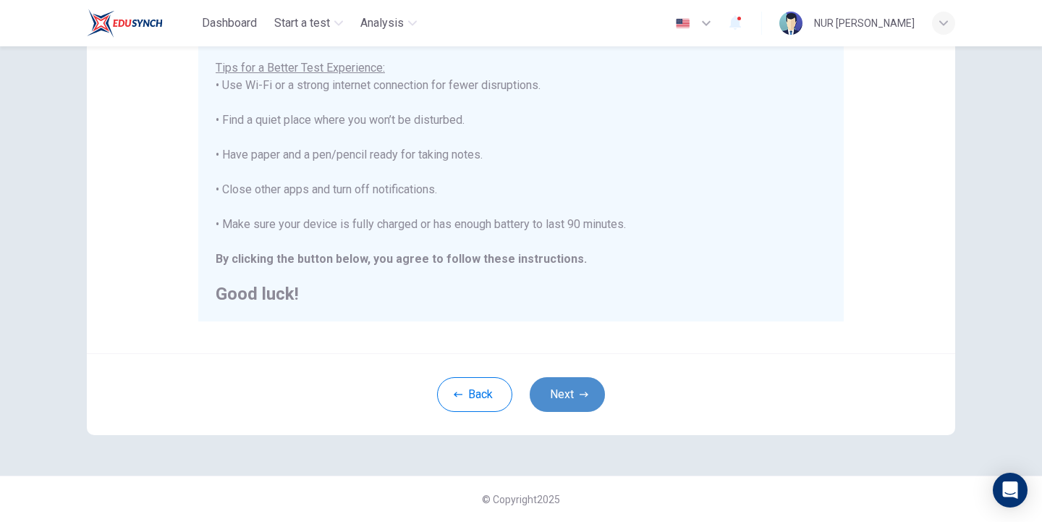
click at [564, 395] on button "Next" at bounding box center [567, 394] width 75 height 35
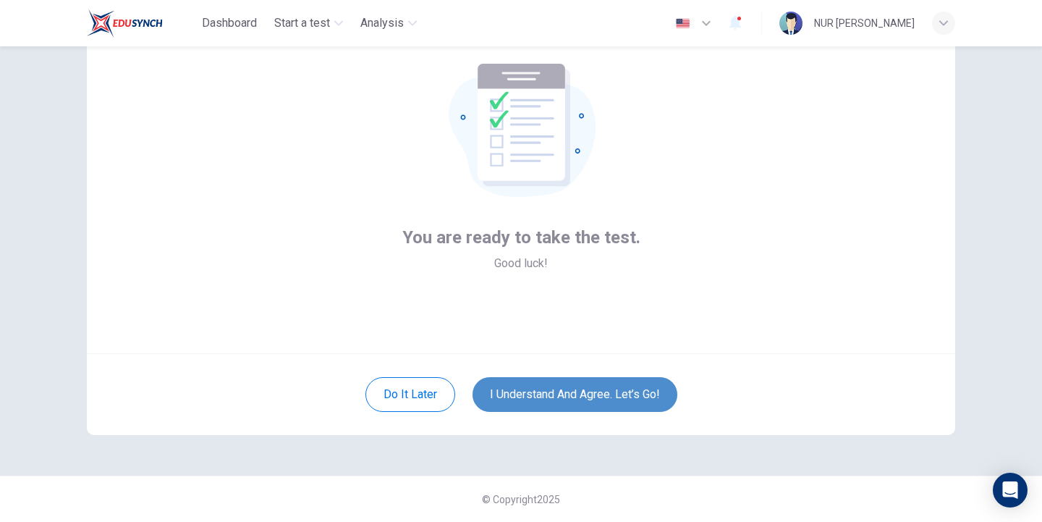
click at [564, 395] on button "I understand and agree. Let’s go!" at bounding box center [575, 394] width 205 height 35
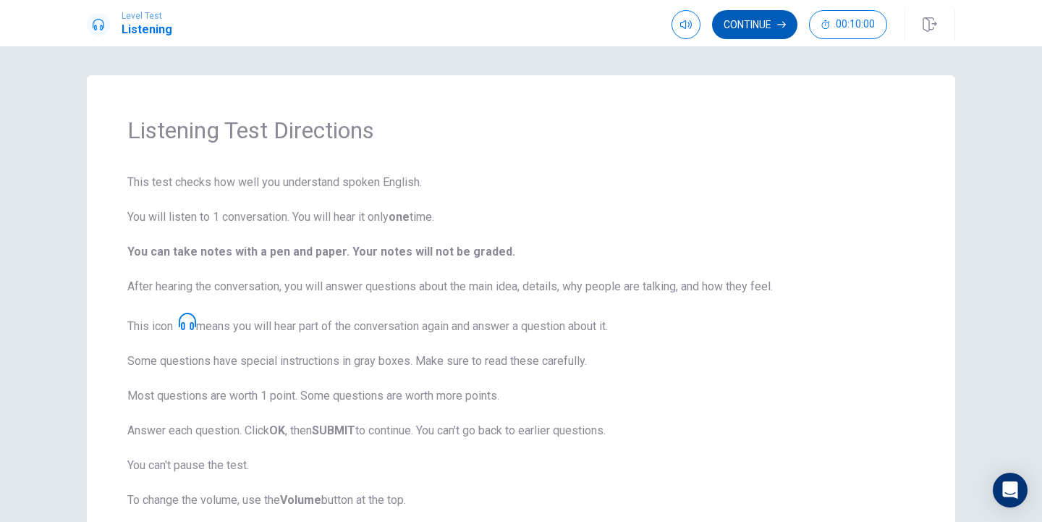
click at [746, 25] on button "Continue" at bounding box center [754, 24] width 85 height 29
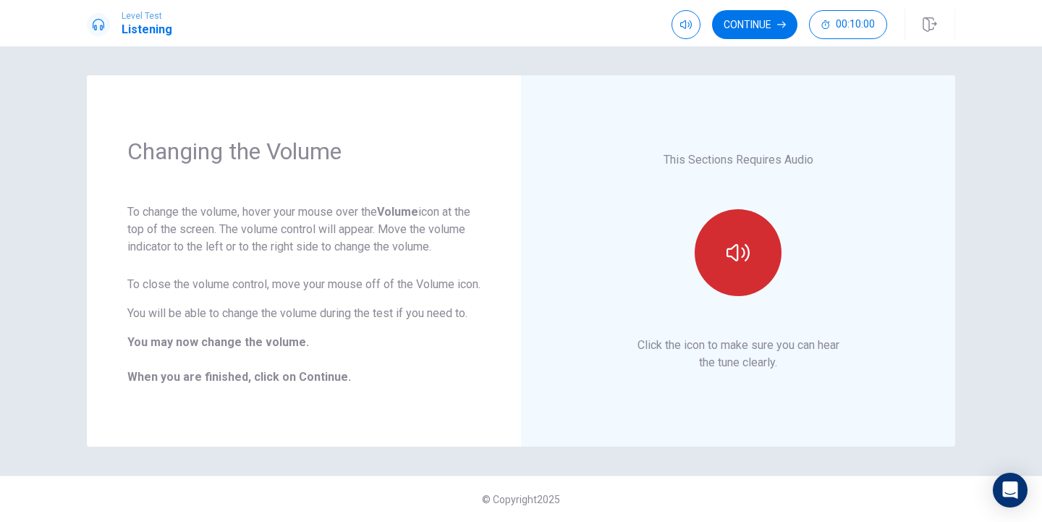
click at [752, 254] on button "button" at bounding box center [738, 252] width 87 height 87
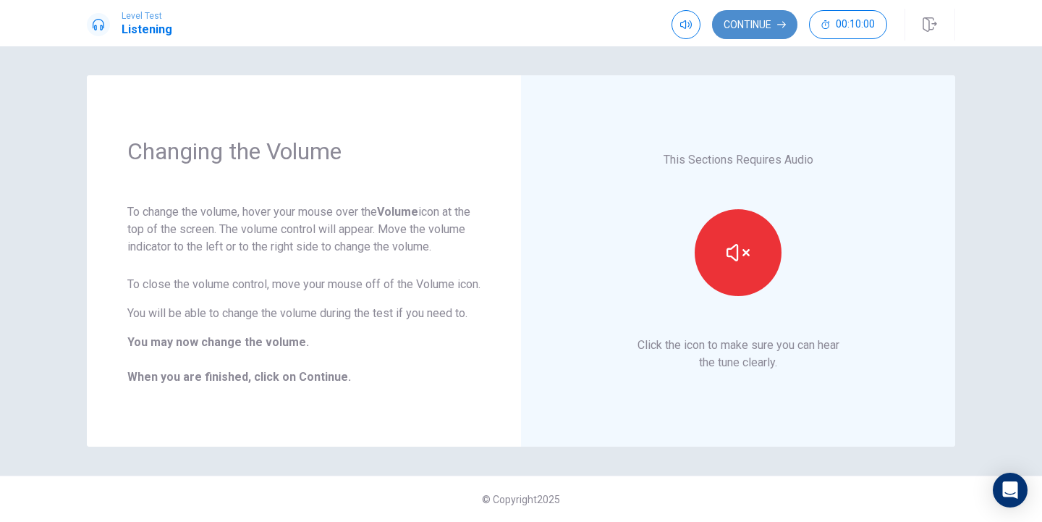
click at [757, 26] on button "Continue" at bounding box center [754, 24] width 85 height 29
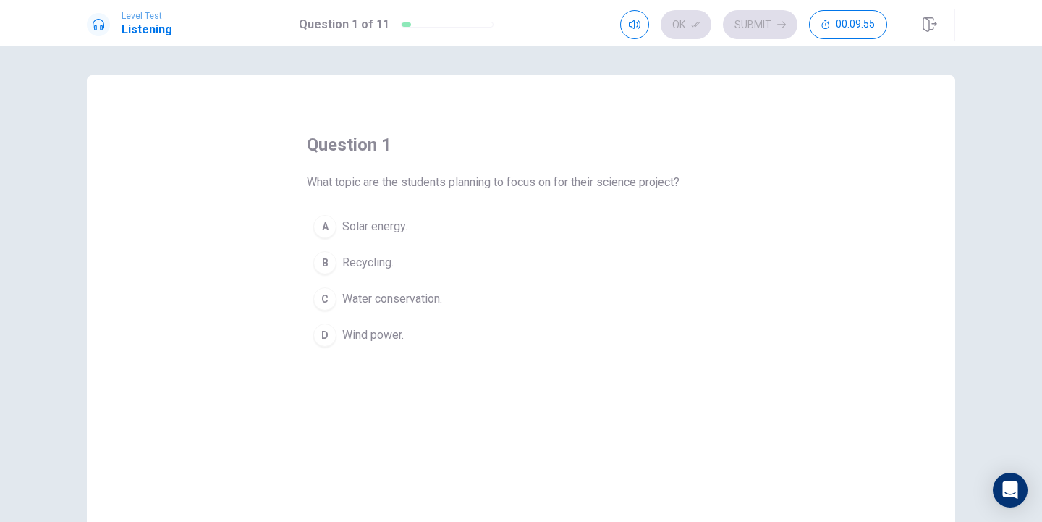
click at [361, 334] on span "Wind power." at bounding box center [373, 334] width 62 height 17
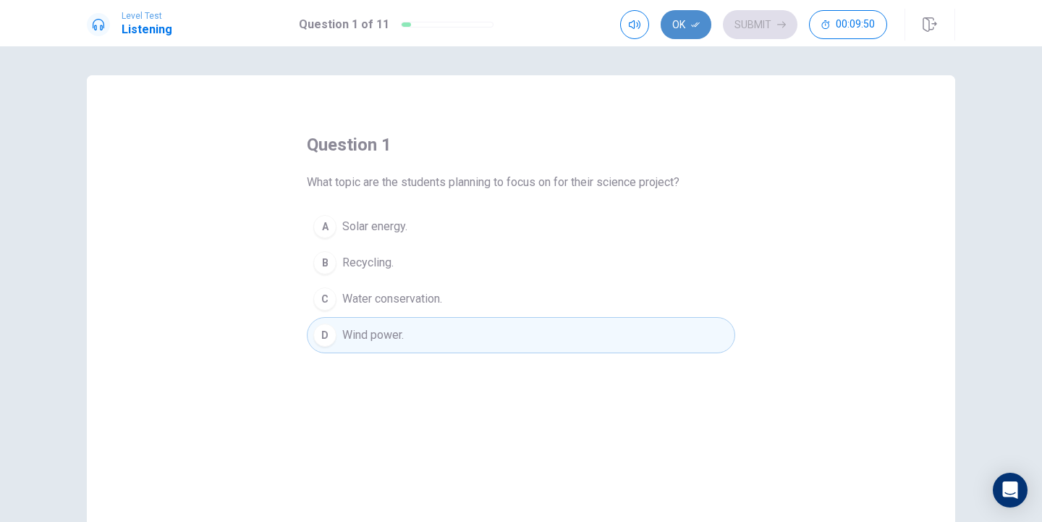
click at [674, 24] on button "Ok" at bounding box center [686, 24] width 51 height 29
click at [733, 24] on button "Submit" at bounding box center [760, 24] width 75 height 29
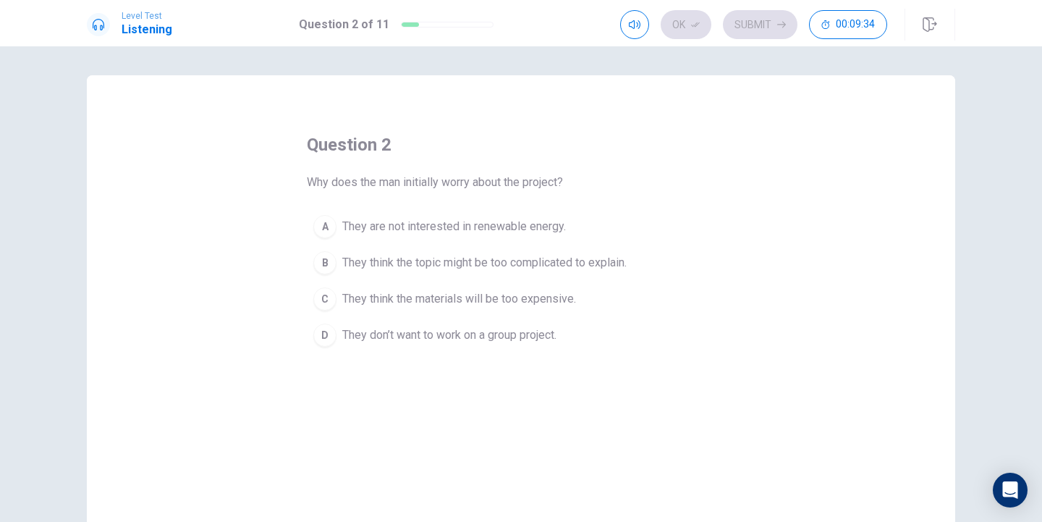
click at [543, 263] on span "They think the topic might be too complicated to explain." at bounding box center [484, 262] width 284 height 17
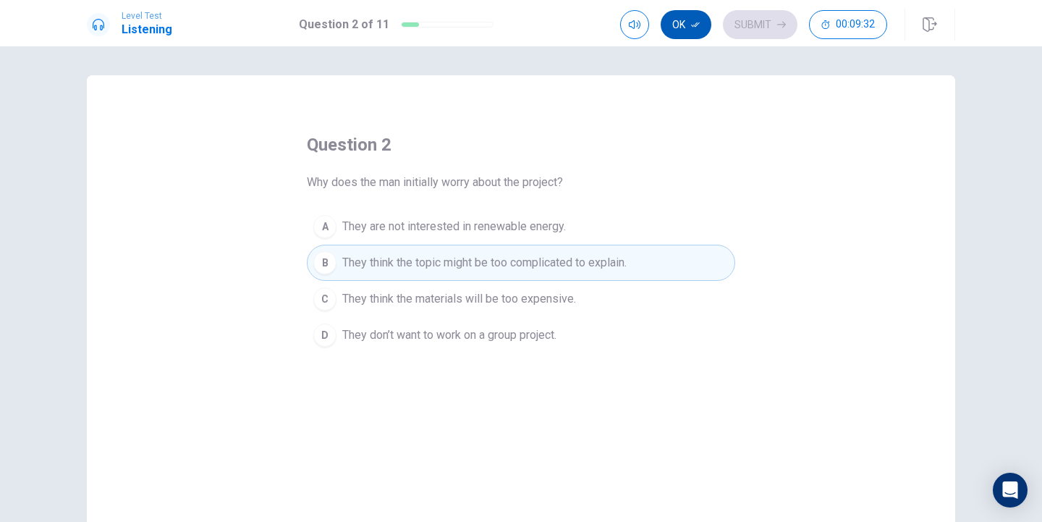
click at [694, 23] on icon "button" at bounding box center [695, 24] width 9 height 9
click at [747, 20] on button "Submit" at bounding box center [760, 24] width 75 height 29
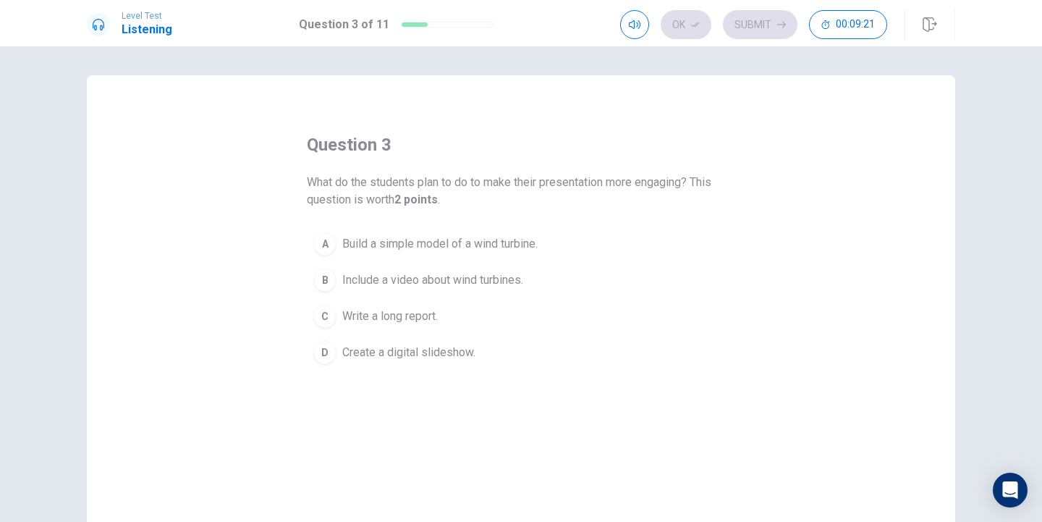
click at [438, 242] on span "Build a simple model of a wind turbine." at bounding box center [439, 243] width 195 height 17
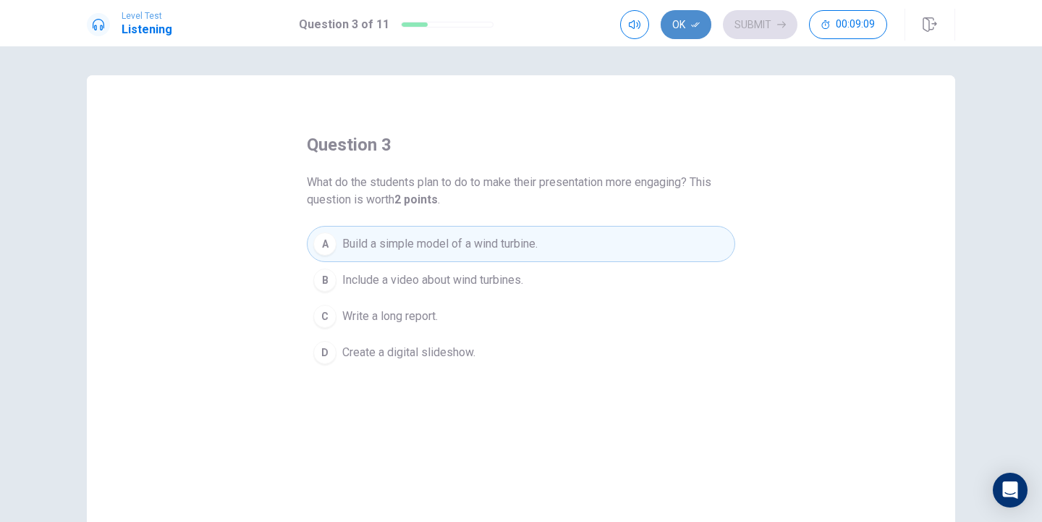
click at [700, 24] on icon "button" at bounding box center [695, 24] width 9 height 9
click at [754, 16] on button "Submit" at bounding box center [760, 24] width 75 height 29
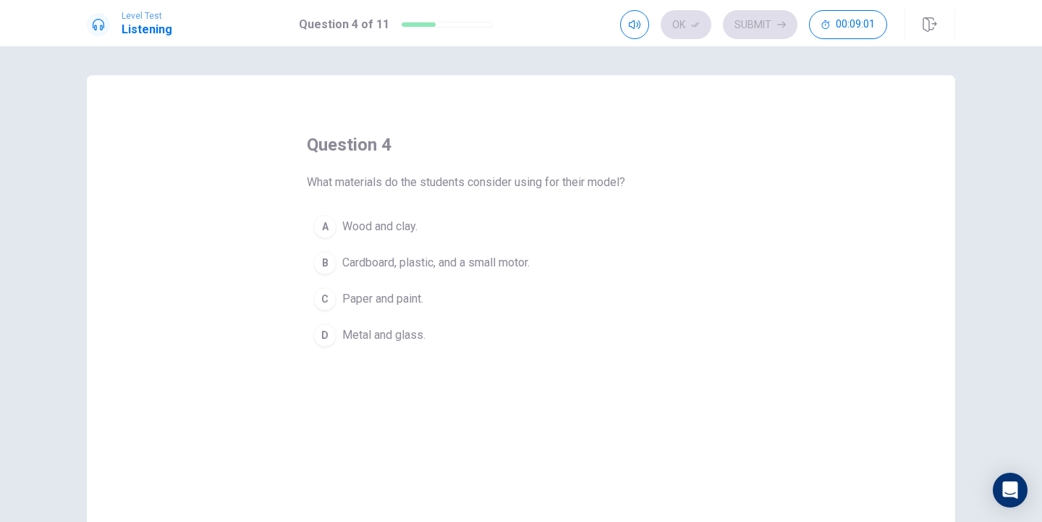
click at [423, 257] on span "Cardboard, plastic, and a small motor." at bounding box center [435, 262] width 187 height 17
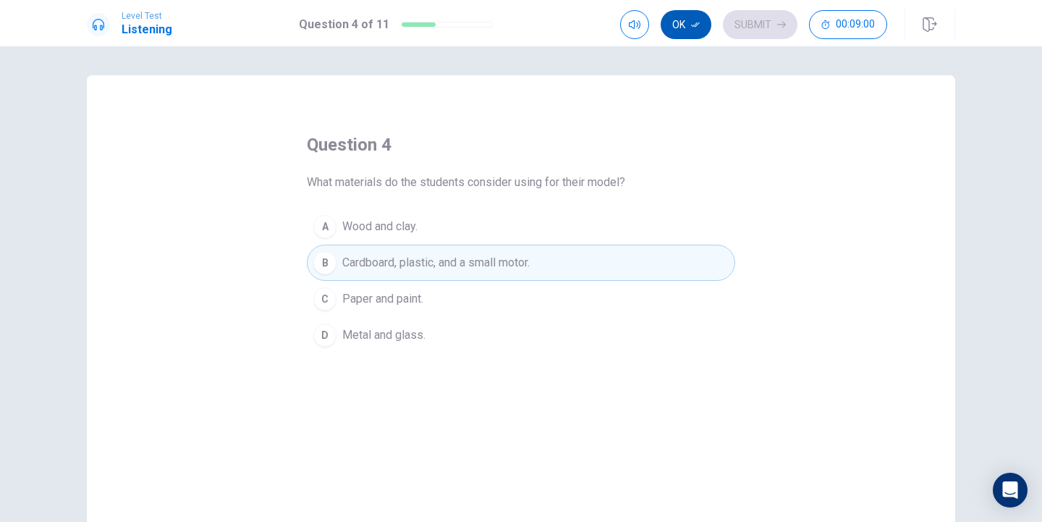
click at [699, 15] on button "Ok" at bounding box center [686, 24] width 51 height 29
click at [743, 18] on button "Submit" at bounding box center [760, 24] width 75 height 29
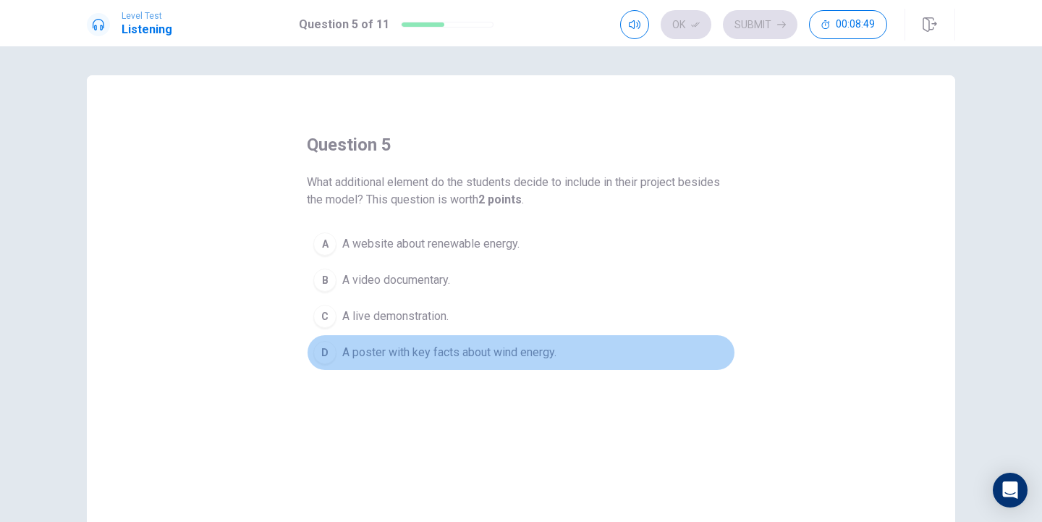
click at [410, 345] on span "A poster with key facts about wind energy." at bounding box center [449, 352] width 214 height 17
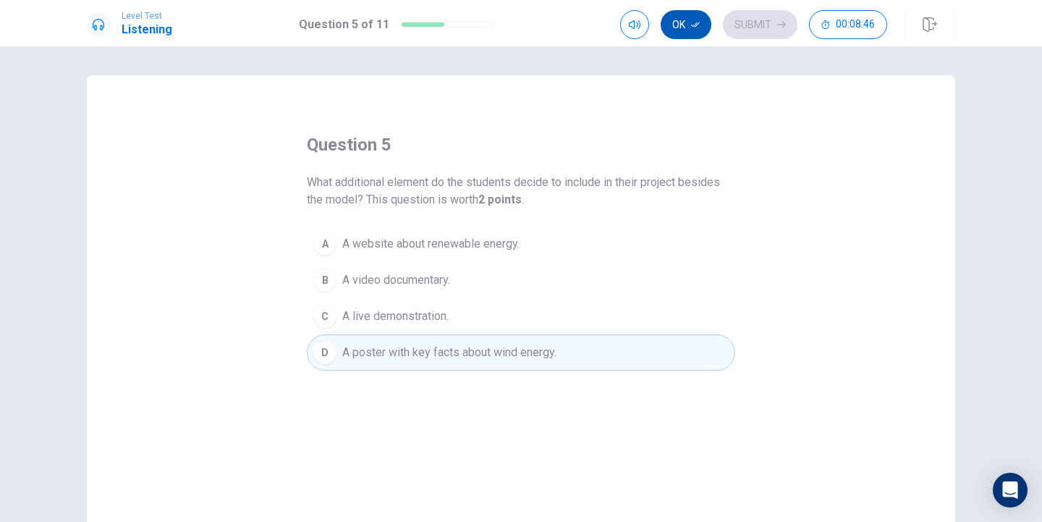
click at [678, 28] on button "Ok" at bounding box center [686, 24] width 51 height 29
click at [768, 17] on button "Submit" at bounding box center [760, 24] width 75 height 29
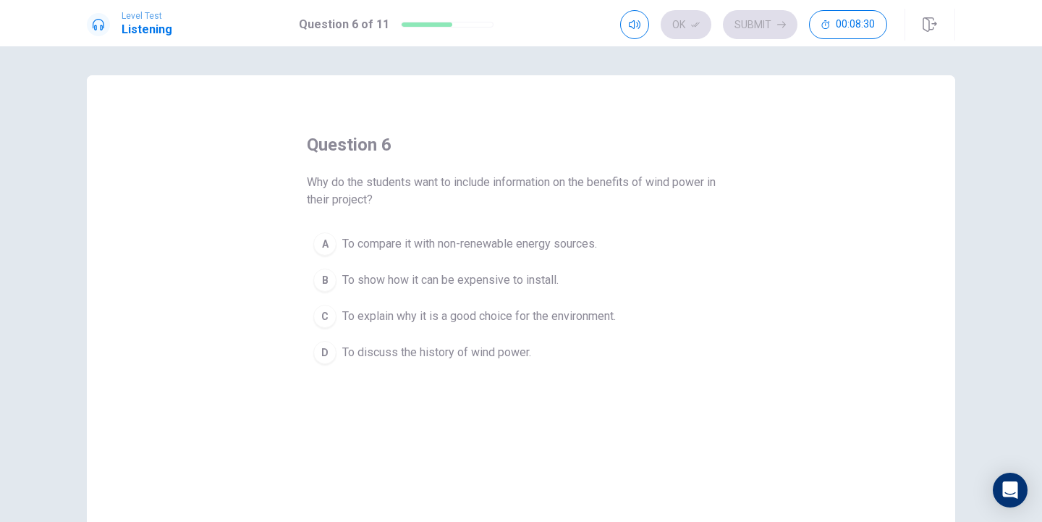
click at [460, 308] on span "To explain why it is a good choice for the environment." at bounding box center [479, 316] width 274 height 17
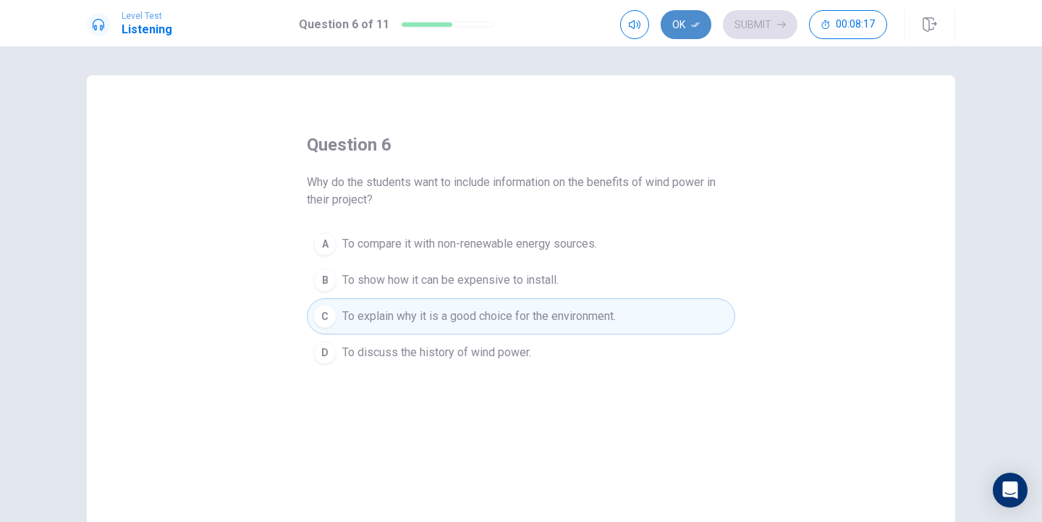
click at [698, 20] on icon "button" at bounding box center [695, 24] width 9 height 9
click at [741, 21] on button "Submit" at bounding box center [760, 24] width 75 height 29
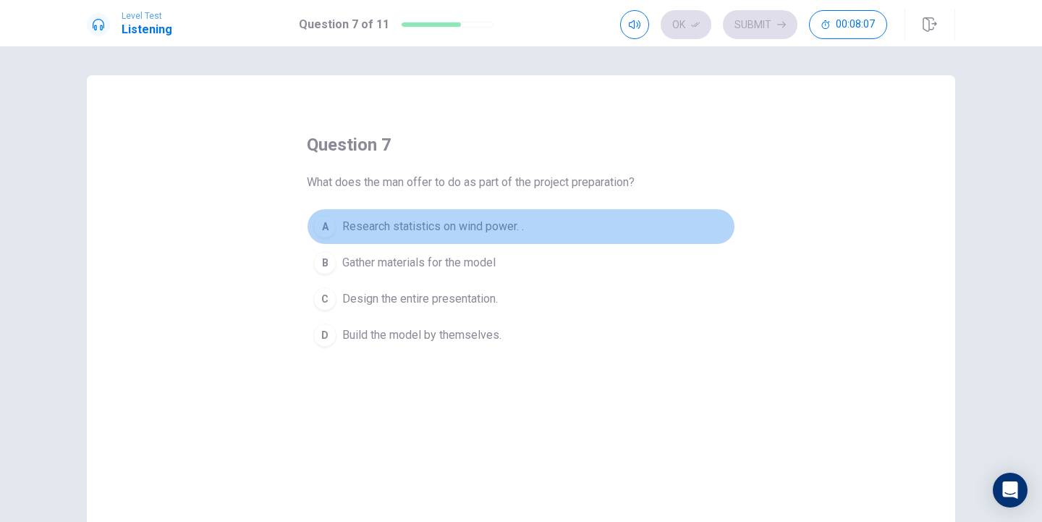
click at [469, 224] on span "Research statistics on wind power. ." at bounding box center [433, 226] width 182 height 17
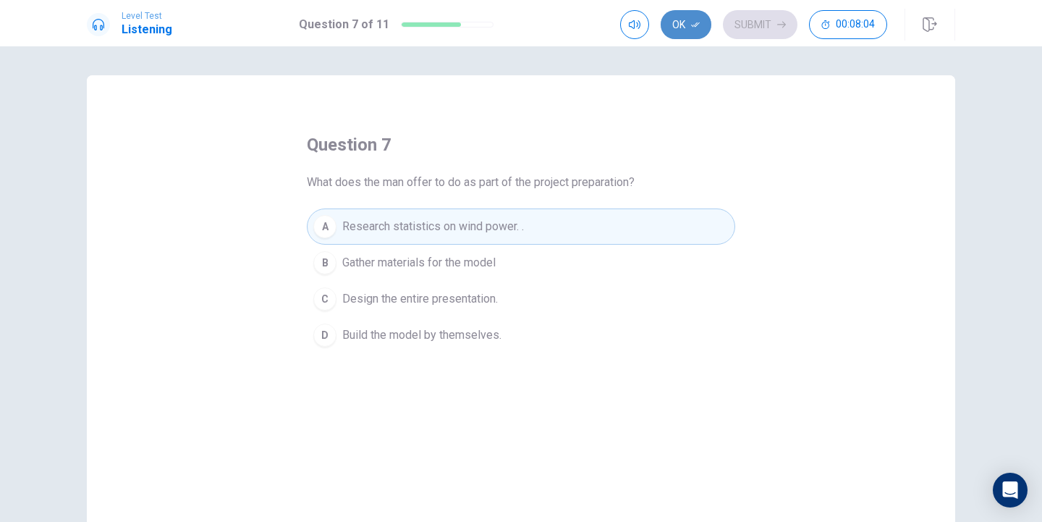
click at [684, 20] on button "Ok" at bounding box center [686, 24] width 51 height 29
click at [757, 22] on button "Submit" at bounding box center [760, 24] width 75 height 29
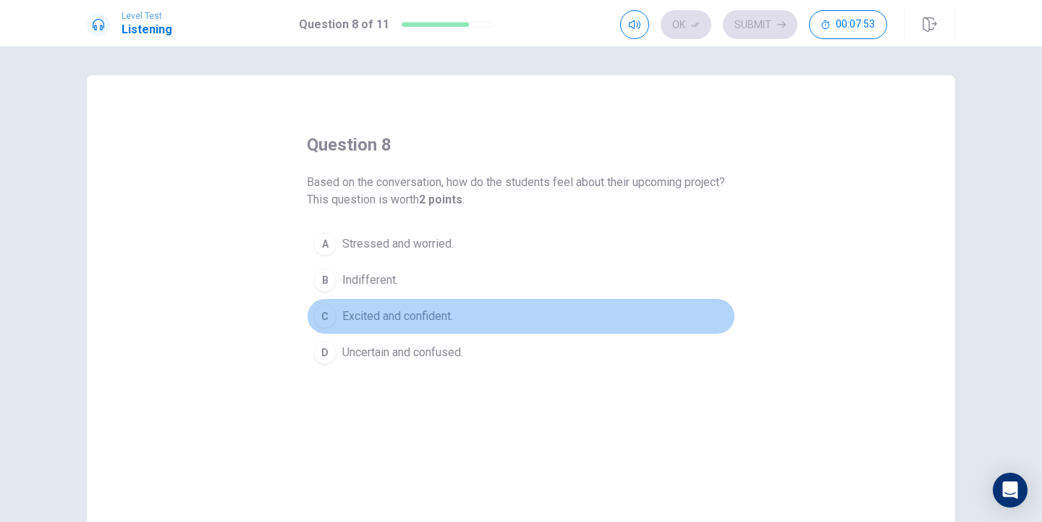
click at [414, 312] on span "Excited and confident." at bounding box center [397, 316] width 111 height 17
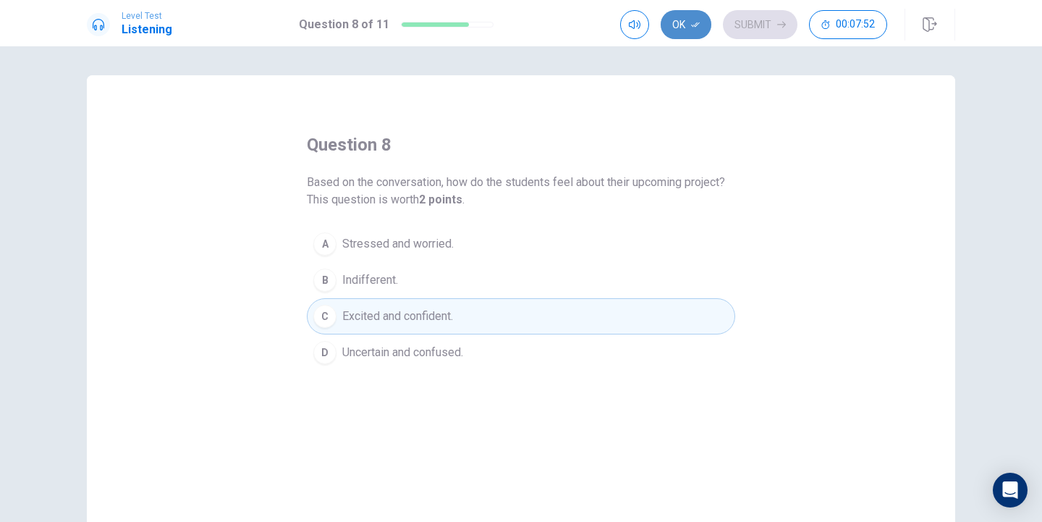
click at [678, 23] on button "Ok" at bounding box center [686, 24] width 51 height 29
click at [745, 17] on button "Submit" at bounding box center [760, 24] width 75 height 29
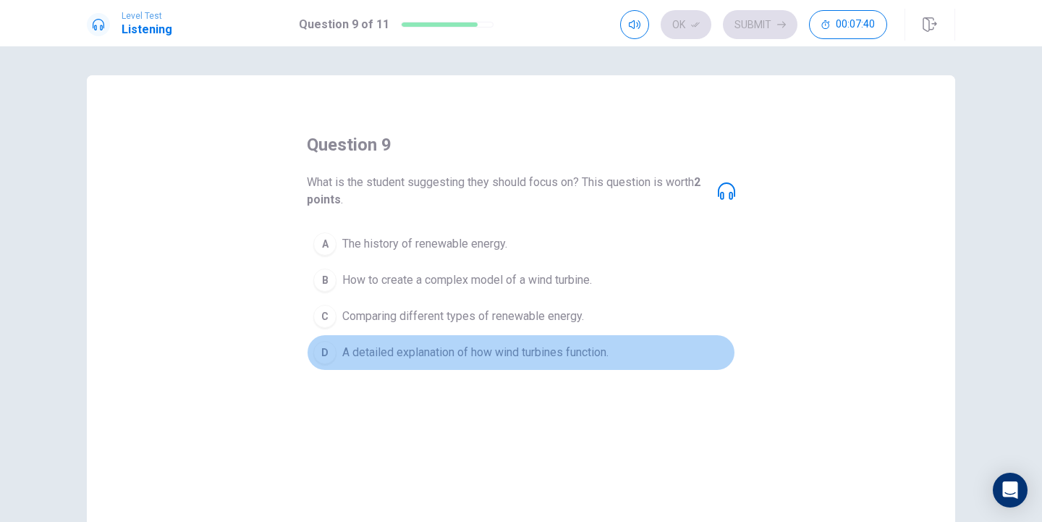
click at [481, 347] on span "A detailed explanation of how wind turbines function." at bounding box center [475, 352] width 266 height 17
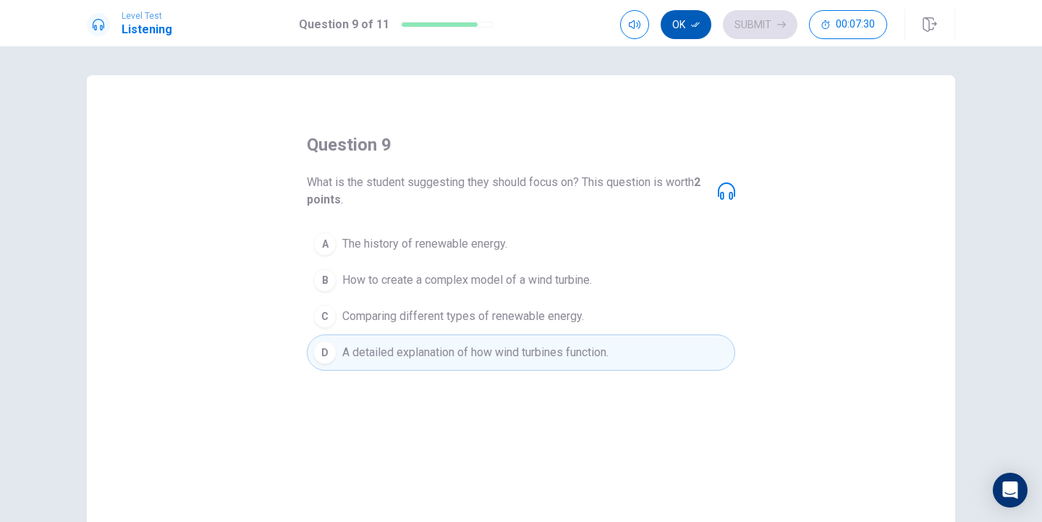
click at [694, 29] on button "Ok" at bounding box center [686, 24] width 51 height 29
click at [743, 23] on button "Submit" at bounding box center [760, 24] width 75 height 29
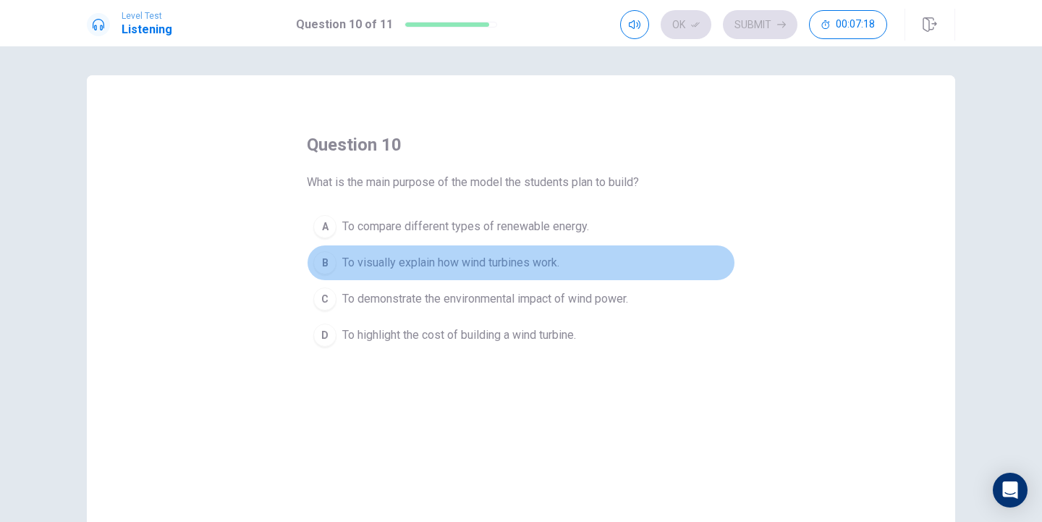
click at [524, 259] on span "To visually explain how wind turbines work." at bounding box center [450, 262] width 217 height 17
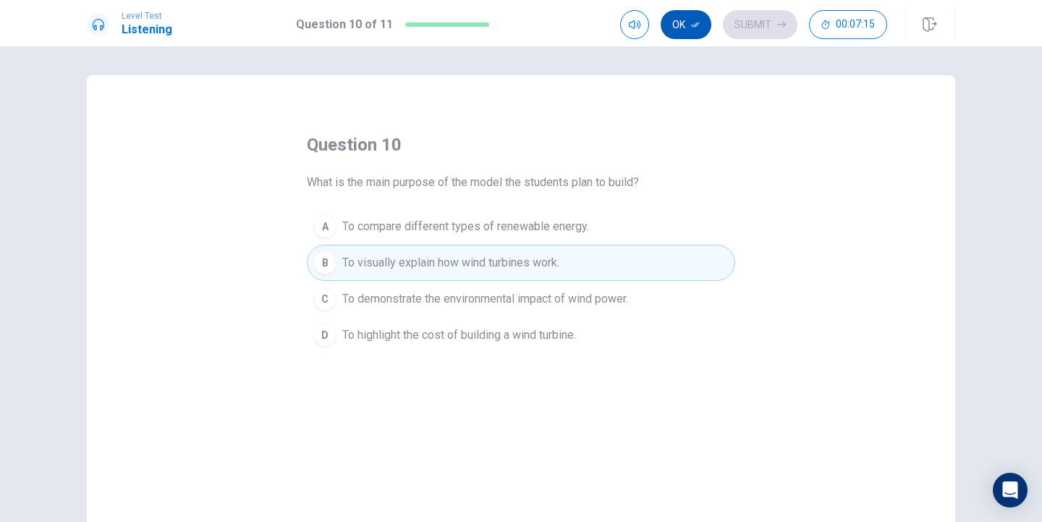
click at [687, 28] on button "Ok" at bounding box center [686, 24] width 51 height 29
click at [754, 22] on button "Submit" at bounding box center [760, 24] width 75 height 29
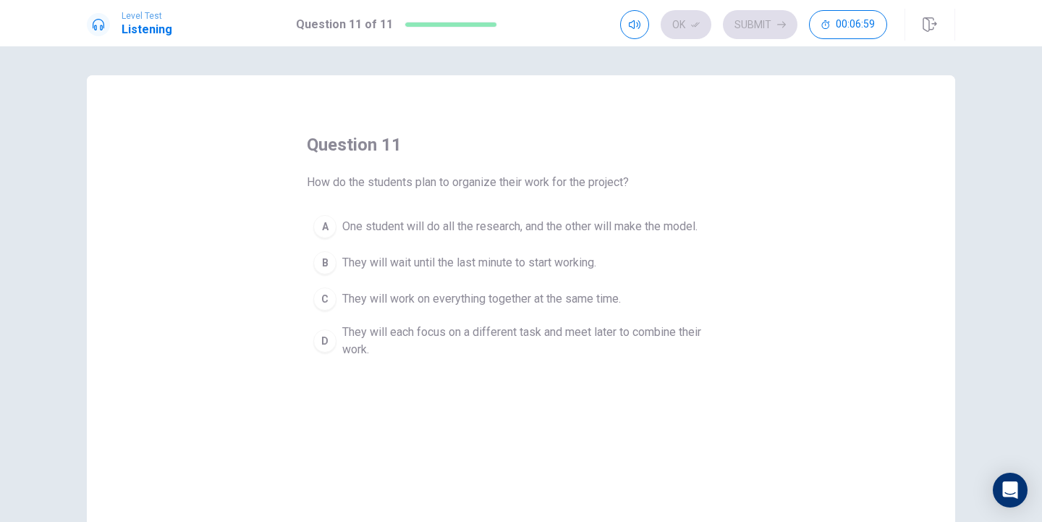
click at [476, 224] on span "One student will do all the research, and the other will make the model." at bounding box center [519, 226] width 355 height 17
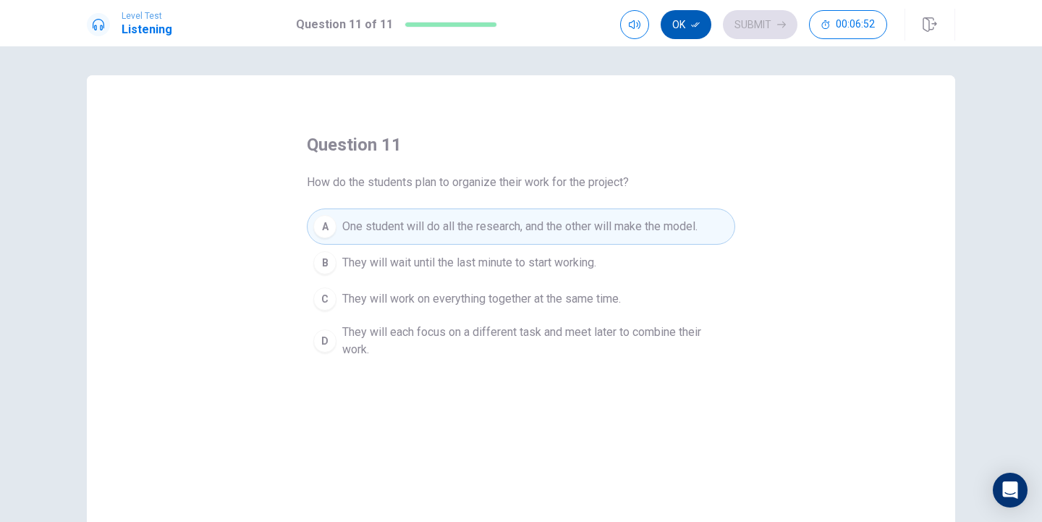
click at [694, 26] on icon "button" at bounding box center [695, 24] width 9 height 9
click at [738, 24] on button "Submit" at bounding box center [760, 24] width 75 height 29
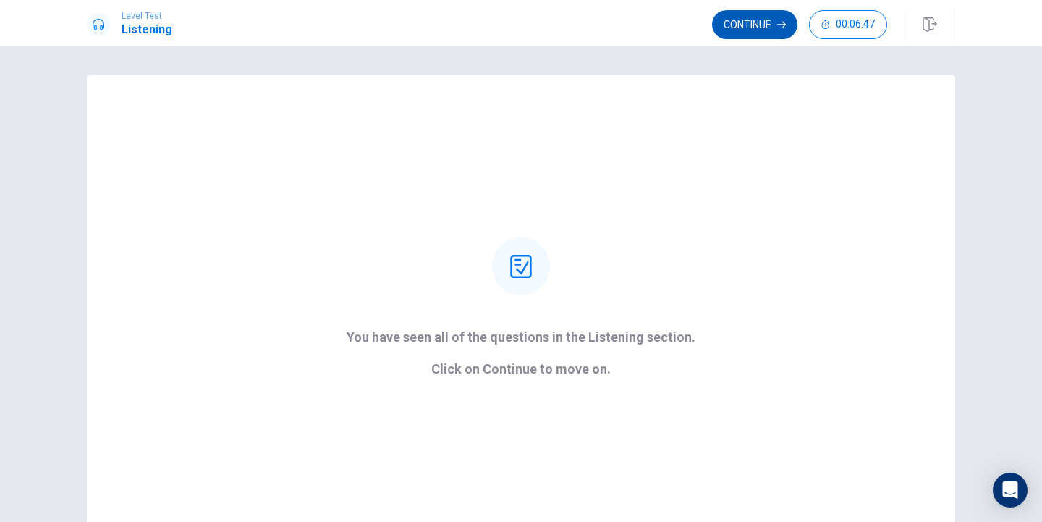
click at [754, 28] on button "Continue" at bounding box center [754, 24] width 85 height 29
